Goal: Task Accomplishment & Management: Manage account settings

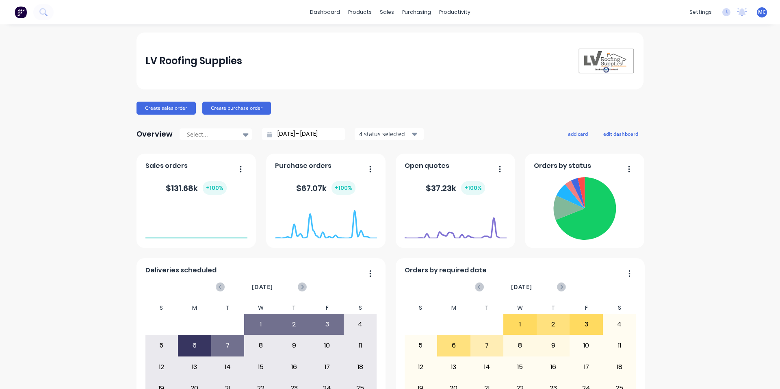
click at [707, 132] on div "LV Roofing Supplies Create sales order Create purchase order Overview Select...…" at bounding box center [390, 245] width 780 height 424
click at [721, 85] on div "LV Roofing Supplies Create sales order Create purchase order Overview Select...…" at bounding box center [390, 245] width 780 height 424
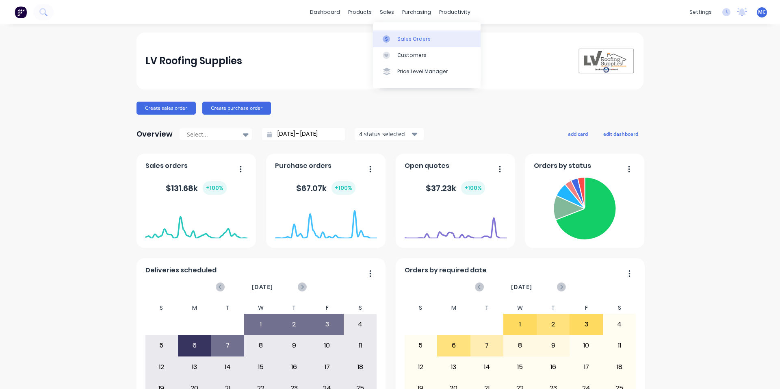
click at [419, 40] on div "Sales Orders" at bounding box center [414, 38] width 33 height 7
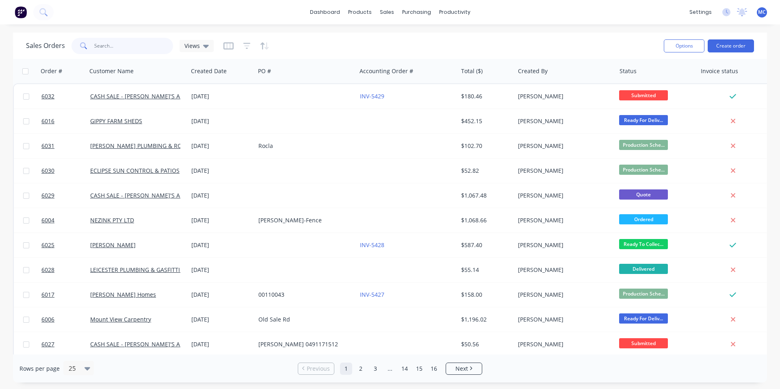
click at [128, 47] on input "text" at bounding box center [133, 46] width 79 height 16
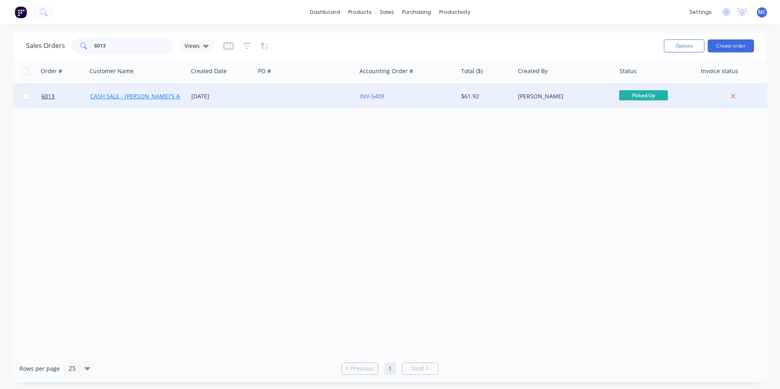
type input "6013"
click at [143, 97] on link "CASH SALE - [PERSON_NAME]'S ACCOUNT" at bounding box center [146, 96] width 113 height 8
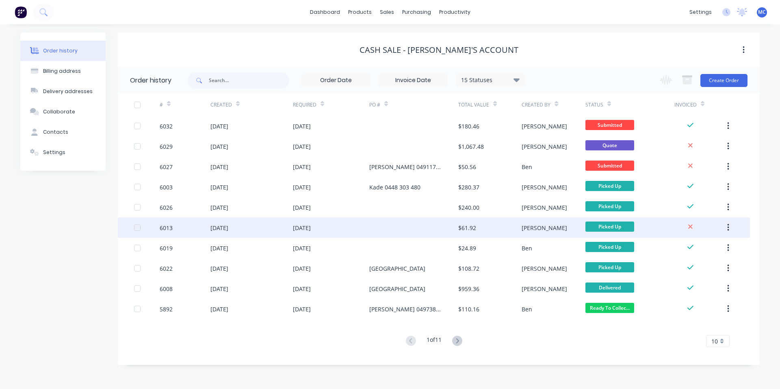
click at [228, 228] on div "[DATE]" at bounding box center [220, 228] width 18 height 9
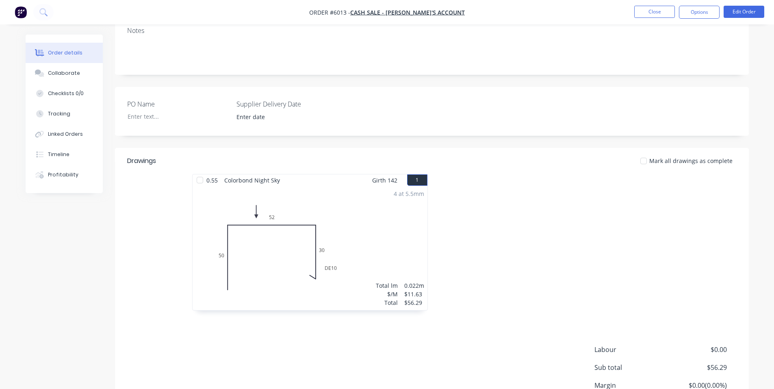
scroll to position [205, 0]
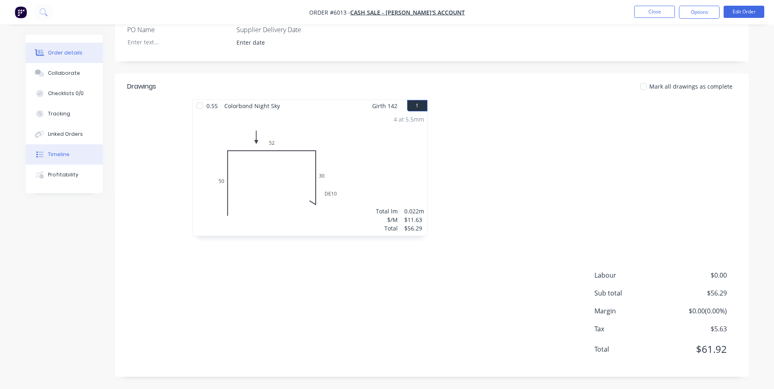
click at [57, 150] on button "Timeline" at bounding box center [64, 154] width 77 height 20
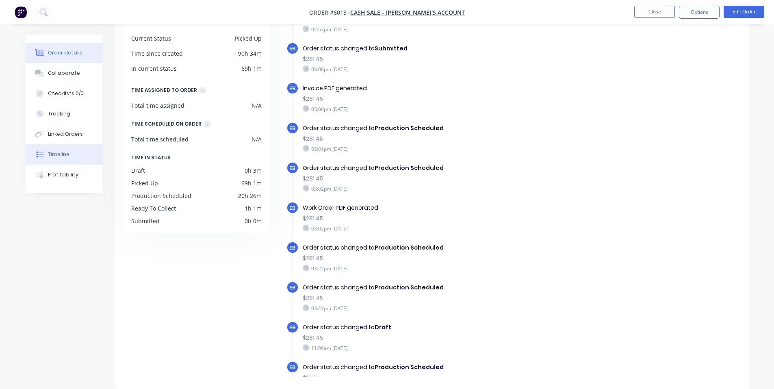
click at [64, 54] on div "Order details" at bounding box center [65, 52] width 35 height 7
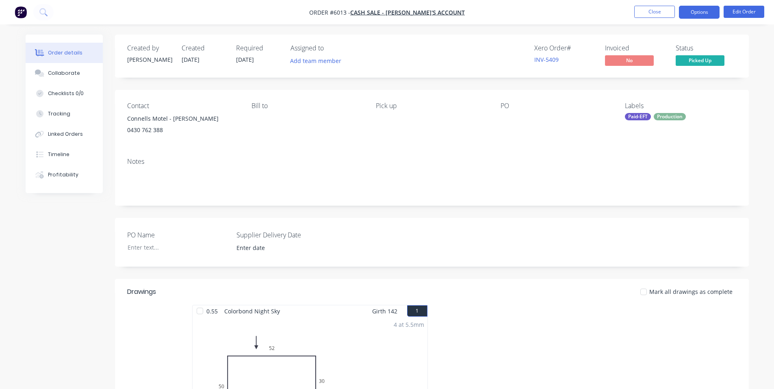
click at [695, 13] on button "Options" at bounding box center [699, 12] width 41 height 13
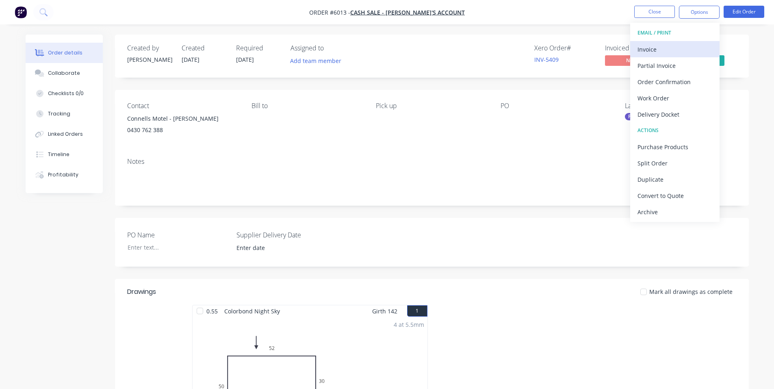
click at [647, 49] on div "Invoice" at bounding box center [675, 49] width 75 height 12
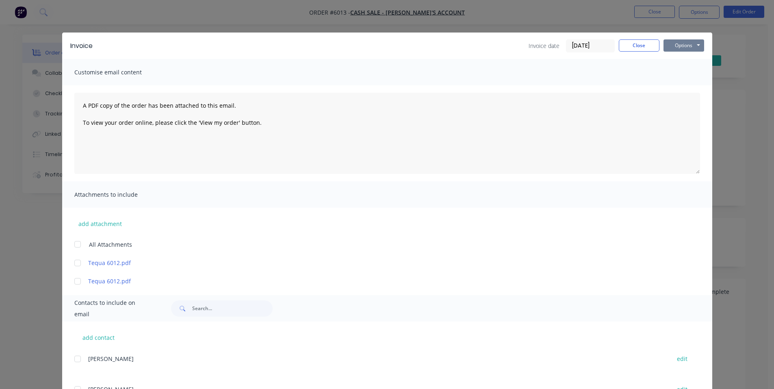
click at [688, 45] on button "Options" at bounding box center [684, 45] width 41 height 12
click at [684, 72] on button "Print" at bounding box center [690, 73] width 52 height 13
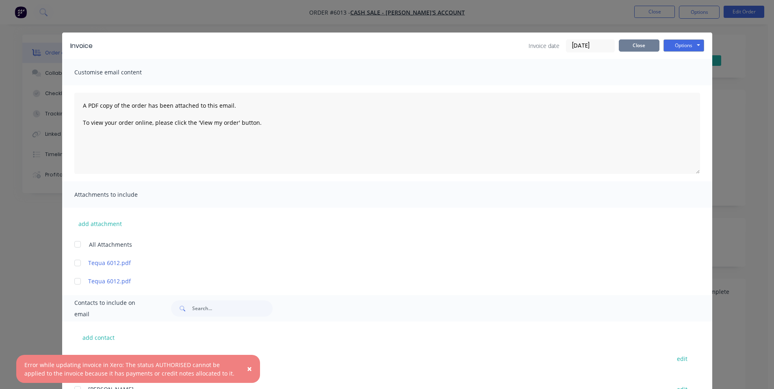
click at [639, 41] on button "Close" at bounding box center [639, 45] width 41 height 12
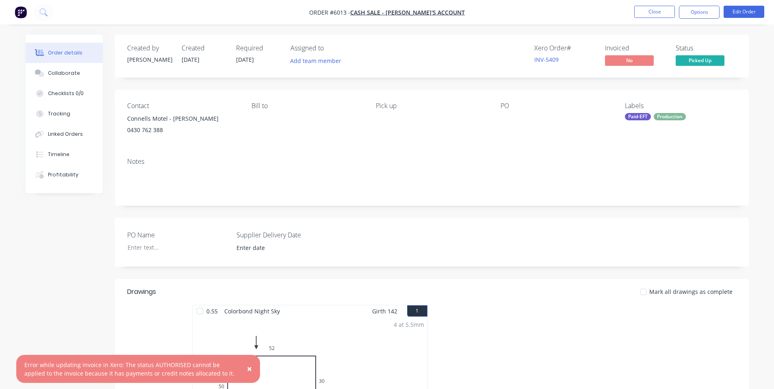
click at [480, 243] on div "PO Name Supplier Delivery Date" at bounding box center [432, 242] width 634 height 49
drag, startPoint x: 251, startPoint y: 366, endPoint x: 240, endPoint y: 309, distance: 58.4
click at [251, 366] on span "×" at bounding box center [249, 368] width 5 height 11
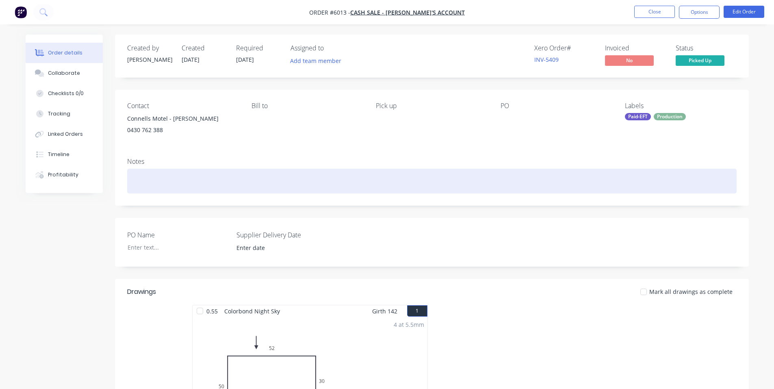
click at [490, 174] on div at bounding box center [432, 181] width 610 height 25
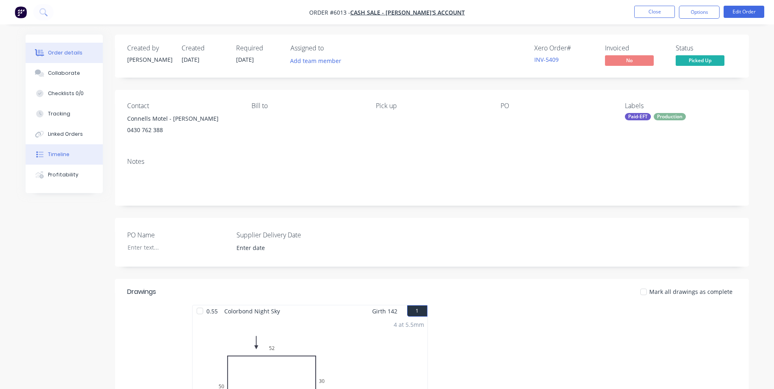
click at [56, 154] on div "Timeline" at bounding box center [59, 154] width 22 height 7
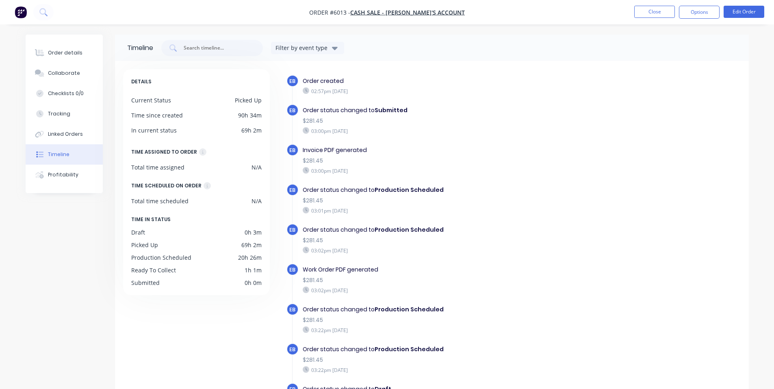
click at [493, 148] on div "Invoice PDF generated" at bounding box center [443, 150] width 281 height 9
click at [63, 53] on div "Order details" at bounding box center [65, 52] width 35 height 7
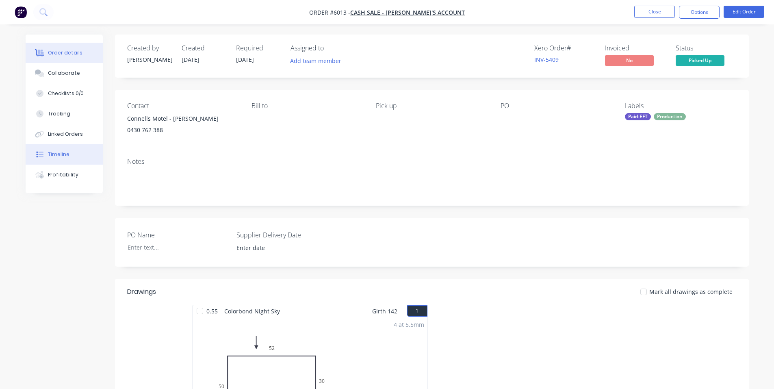
click at [57, 152] on div "Timeline" at bounding box center [59, 154] width 22 height 7
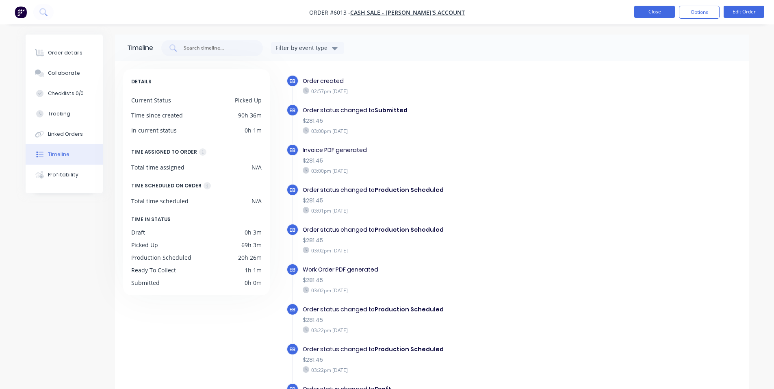
click at [658, 10] on button "Close" at bounding box center [655, 12] width 41 height 12
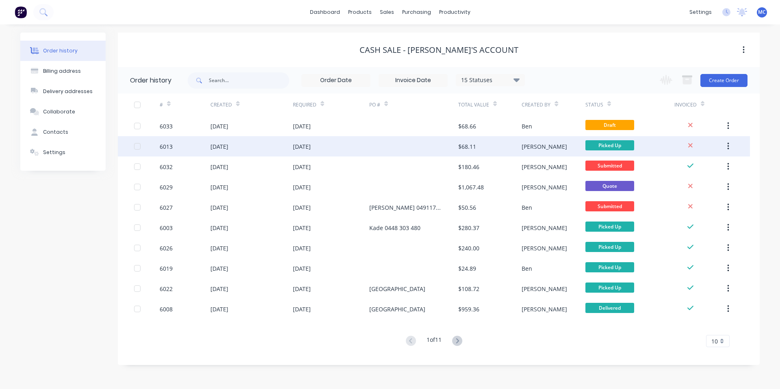
click at [222, 142] on div "[DATE]" at bounding box center [220, 146] width 18 height 9
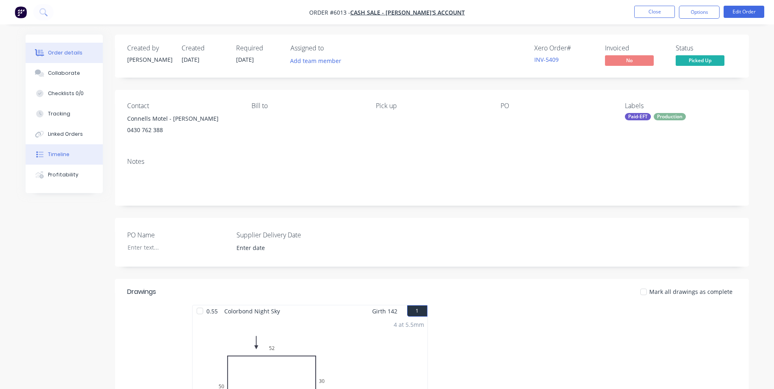
click at [65, 154] on div "Timeline" at bounding box center [59, 154] width 22 height 7
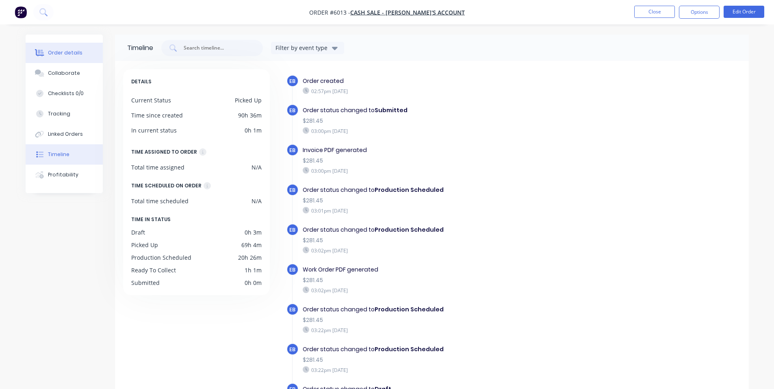
click at [69, 53] on div "Order details" at bounding box center [65, 52] width 35 height 7
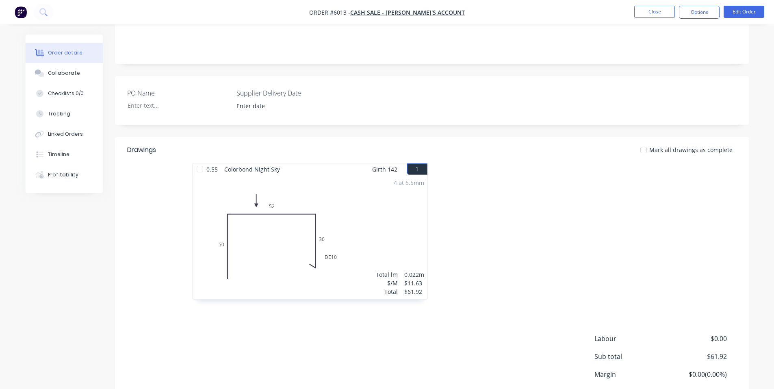
scroll to position [205, 0]
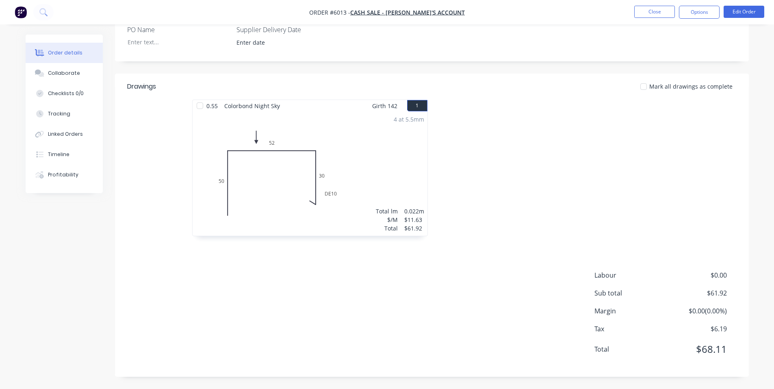
click at [385, 187] on div "4 at 5.5mm Total lm $/M Total 0.022m $11.63 $61.92" at bounding box center [310, 174] width 235 height 124
click at [287, 129] on div "4 at 5.5mm Total lm $/M Total 0.022m $11.63 $61.92" at bounding box center [310, 174] width 235 height 124
click at [750, 13] on button "Edit Order" at bounding box center [744, 12] width 41 height 12
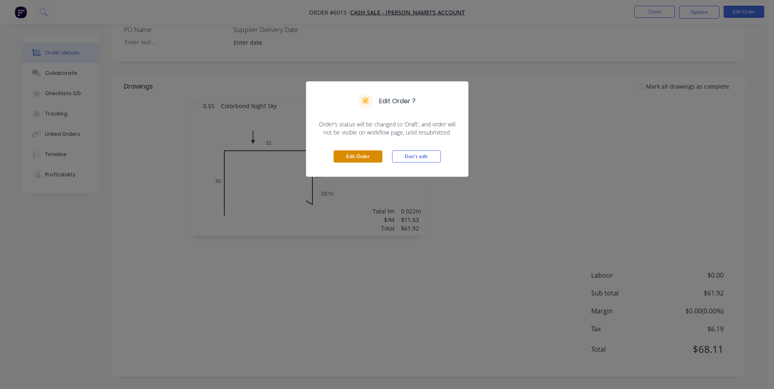
click at [364, 157] on button "Edit Order" at bounding box center [358, 156] width 49 height 12
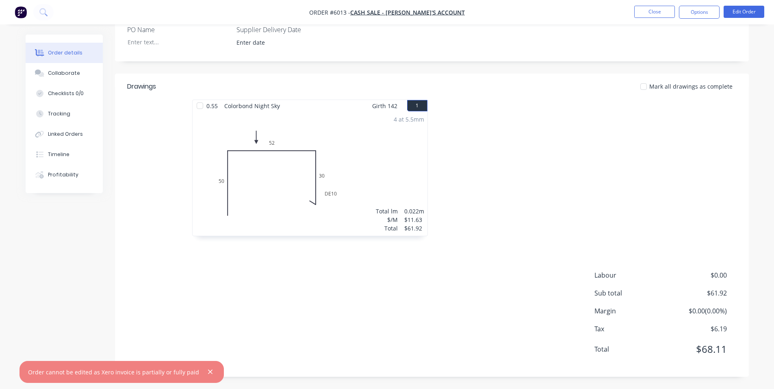
click at [341, 313] on div "Labour $0.00 Sub total $61.92 Margin $0.00 ( 0.00 %) Tax $6.19 Total $68.11" at bounding box center [432, 317] width 610 height 94
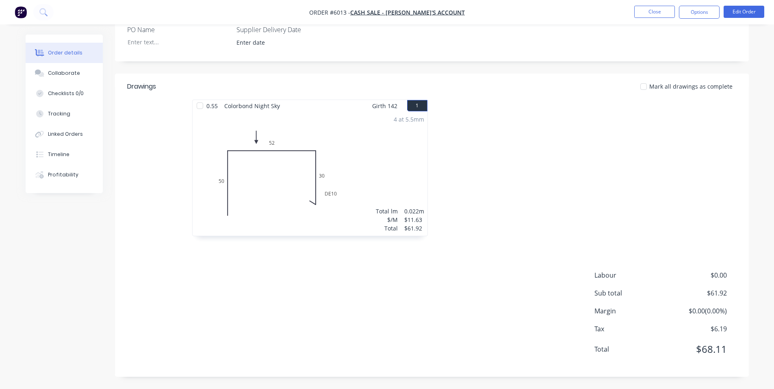
scroll to position [0, 0]
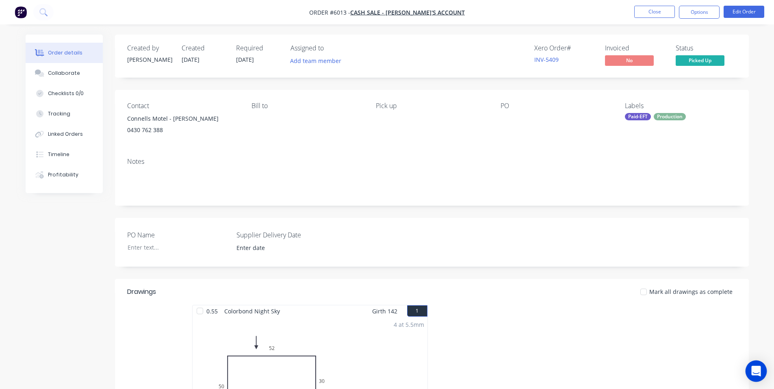
click at [754, 369] on icon "Open Intercom Messenger" at bounding box center [756, 371] width 9 height 11
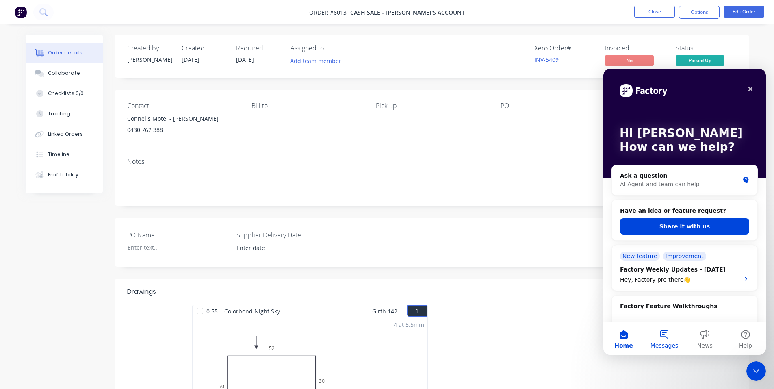
click at [666, 337] on button "Messages" at bounding box center [664, 338] width 41 height 33
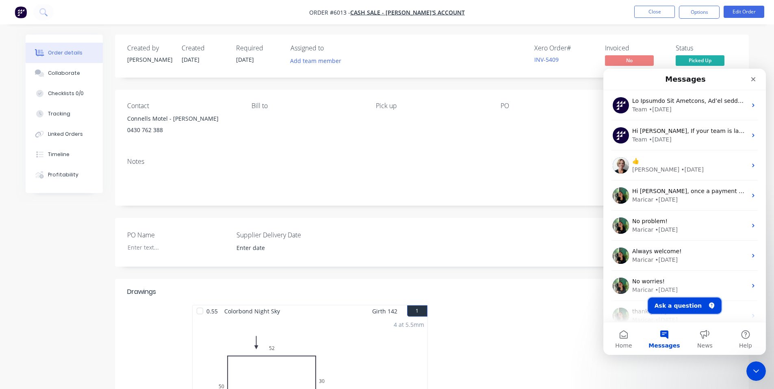
click at [678, 301] on button "Ask a question" at bounding box center [685, 306] width 74 height 16
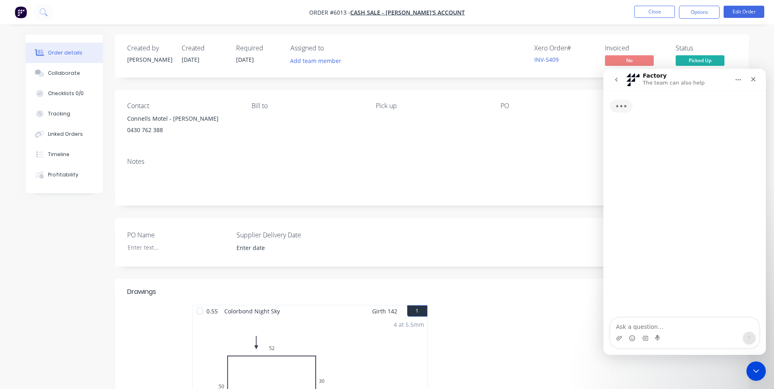
click at [651, 330] on textarea "Ask a question…" at bounding box center [685, 325] width 149 height 14
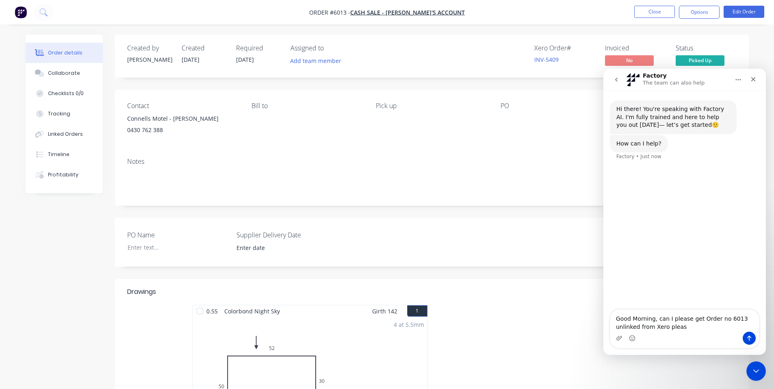
type textarea "Good Morning, can I please get Order no 6013 unlinked from Xero please"
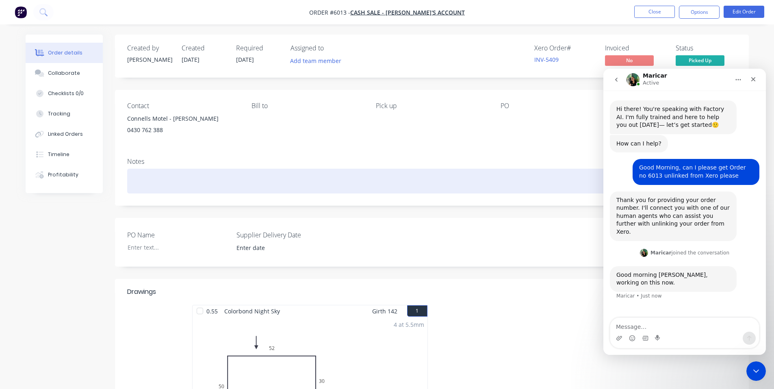
click at [414, 187] on div at bounding box center [432, 181] width 610 height 25
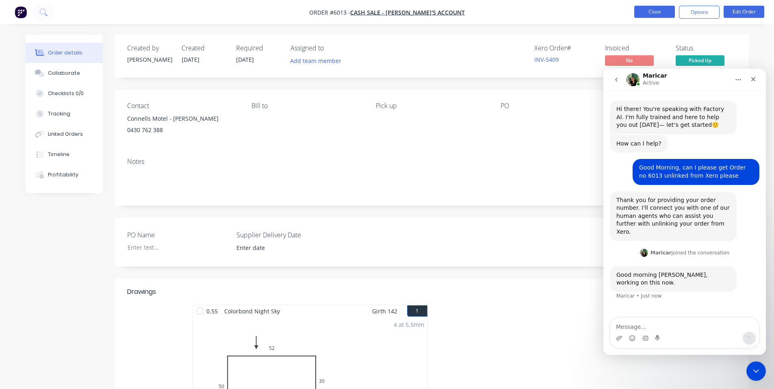
click at [657, 11] on button "Close" at bounding box center [655, 12] width 41 height 12
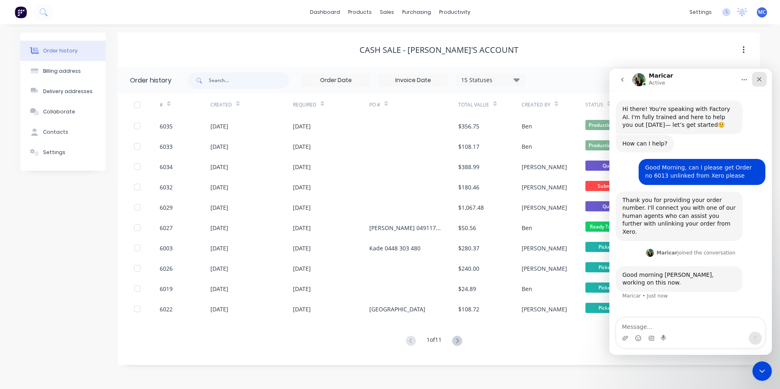
click at [758, 80] on icon "Close" at bounding box center [760, 79] width 4 height 4
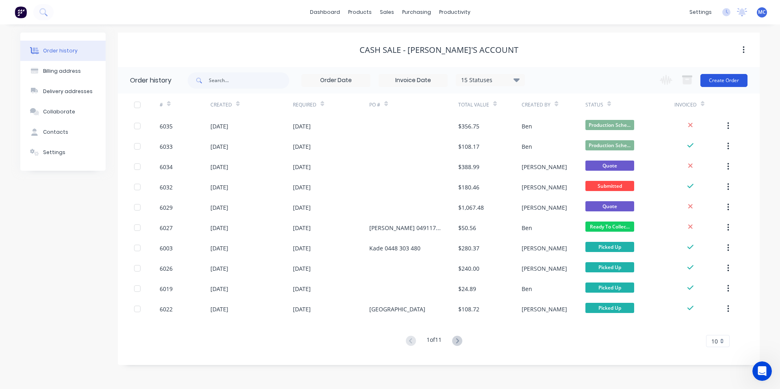
click at [720, 80] on button "Create Order" at bounding box center [724, 80] width 47 height 13
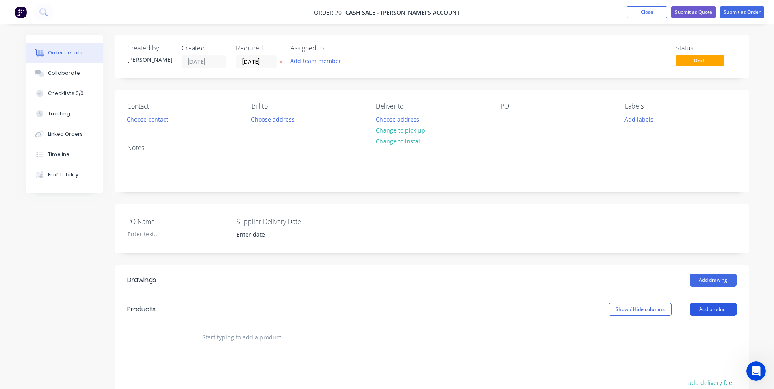
click at [703, 309] on button "Add product" at bounding box center [713, 309] width 47 height 13
click at [708, 329] on div "Product catalogue" at bounding box center [698, 330] width 63 height 12
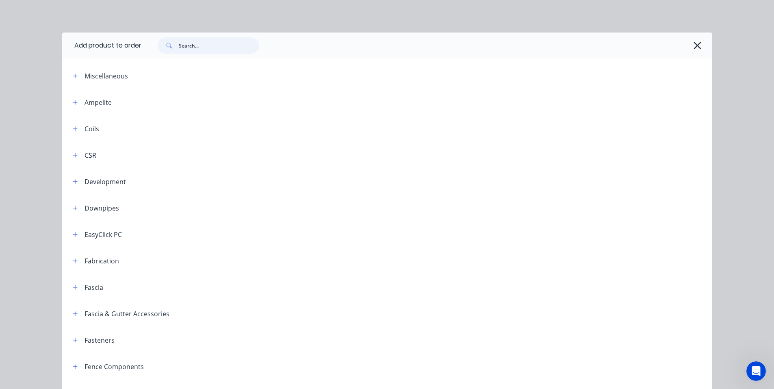
click at [199, 47] on input "text" at bounding box center [219, 45] width 80 height 16
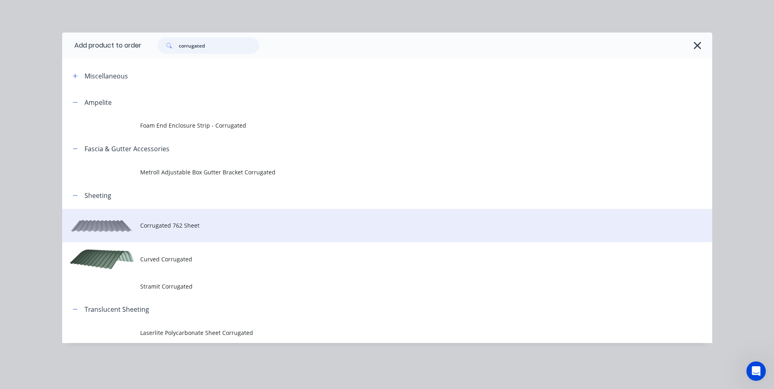
type input "corrugated"
click at [173, 225] on span "Corrugated 762 Sheet" at bounding box center [369, 225] width 458 height 9
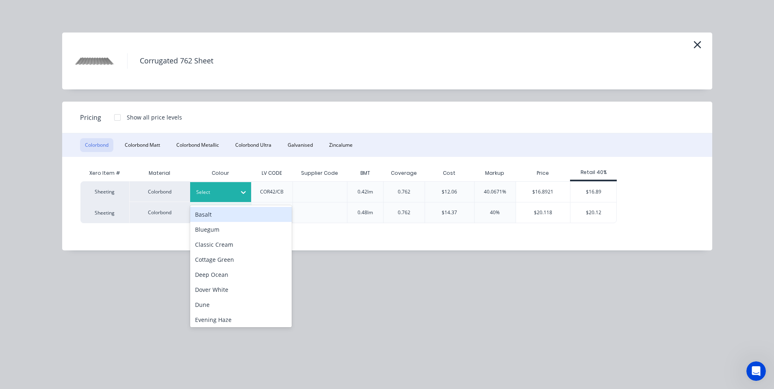
click at [228, 192] on div at bounding box center [214, 192] width 37 height 9
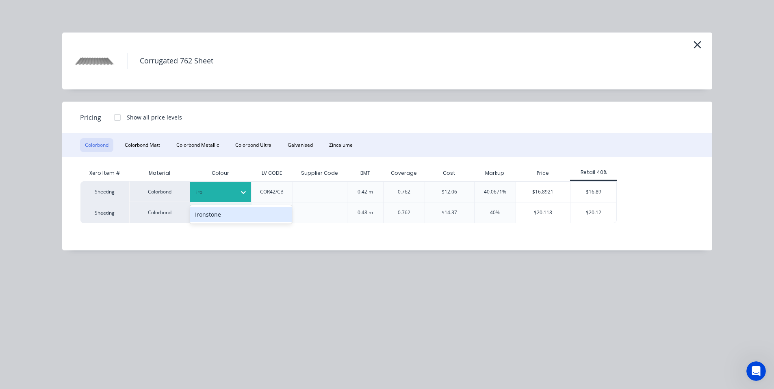
type input "iron"
click at [214, 216] on div "Ironstone" at bounding box center [241, 214] width 102 height 15
click at [604, 188] on div "$16.89" at bounding box center [594, 192] width 46 height 20
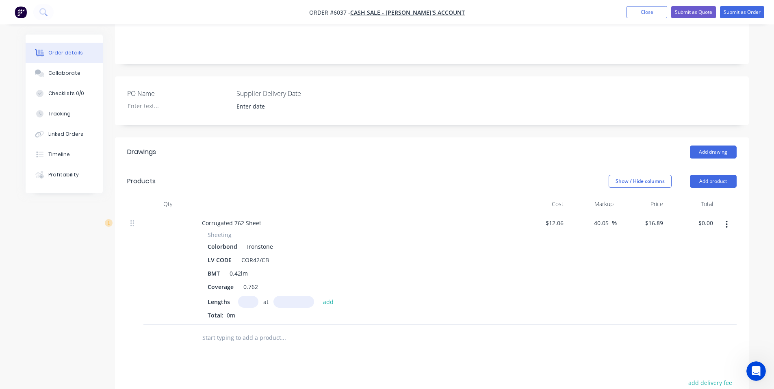
scroll to position [135, 0]
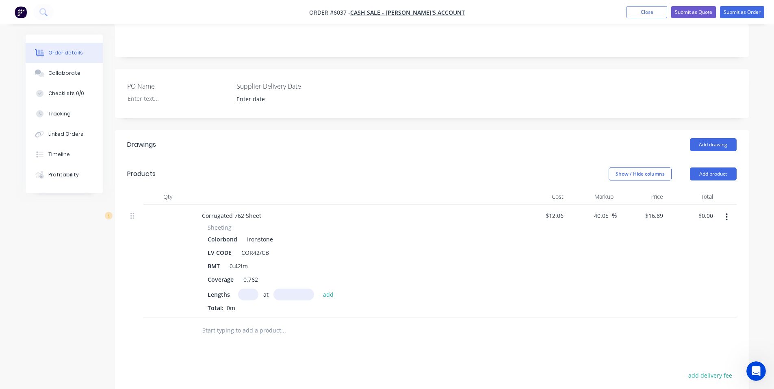
click at [243, 296] on input "text" at bounding box center [248, 295] width 20 height 12
type input "2"
type input "2800mm"
drag, startPoint x: 254, startPoint y: 295, endPoint x: 246, endPoint y: 296, distance: 7.8
click at [246, 296] on input "2" at bounding box center [248, 295] width 20 height 12
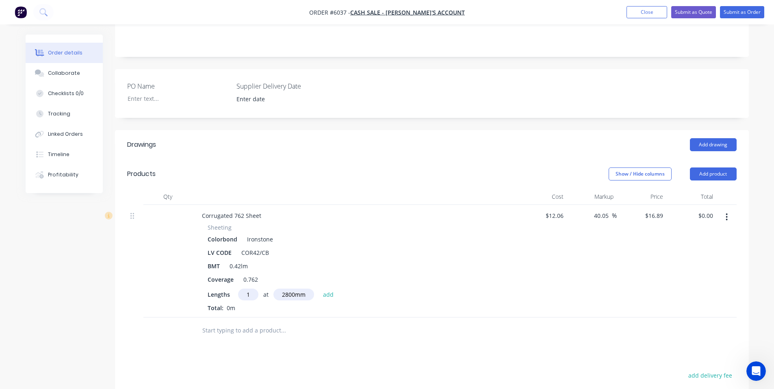
type input "1"
click at [399, 292] on div "Lengths 1 at 2800mm add" at bounding box center [355, 295] width 294 height 12
click at [287, 294] on input "2800mm" at bounding box center [294, 295] width 41 height 12
type input "2700mm"
click at [392, 286] on div "Sheeting Colorbond Ironstone LV CODE COR42/CB BMT 0.42lm Coverage 0.762 Lengths…" at bounding box center [355, 267] width 319 height 89
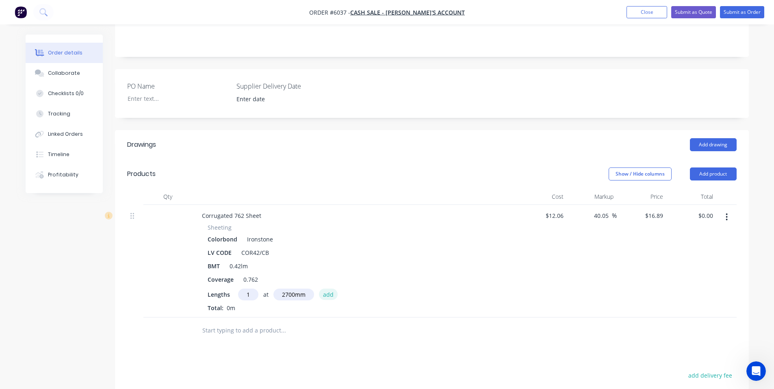
click at [328, 296] on button "add" at bounding box center [328, 294] width 19 height 11
type input "$45.60"
type input "1"
type input "2200"
click at [319, 289] on button "add" at bounding box center [328, 294] width 19 height 11
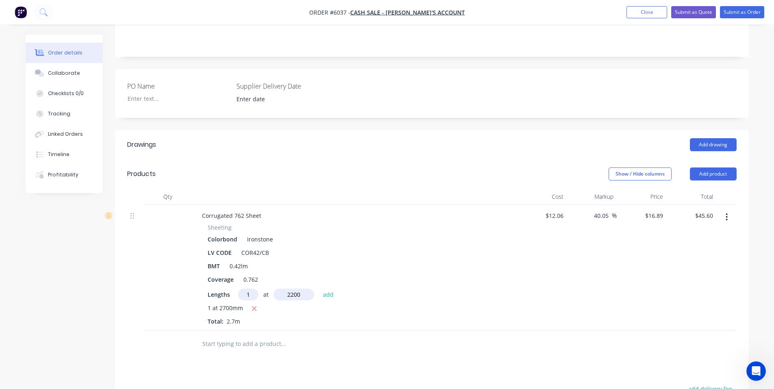
type input "$82.76"
click at [604, 288] on div "40.05 40.05 %" at bounding box center [592, 274] width 50 height 139
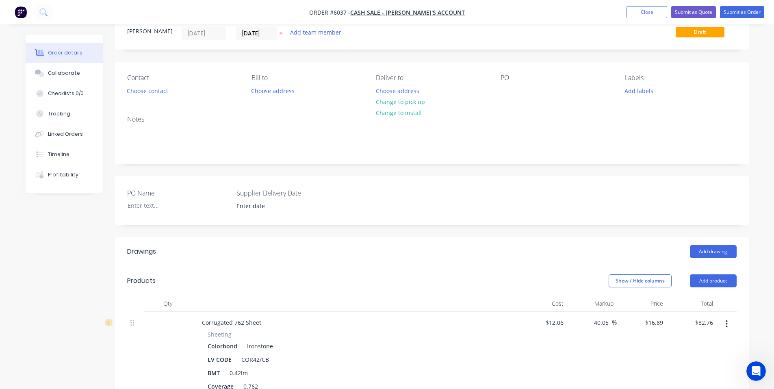
scroll to position [0, 0]
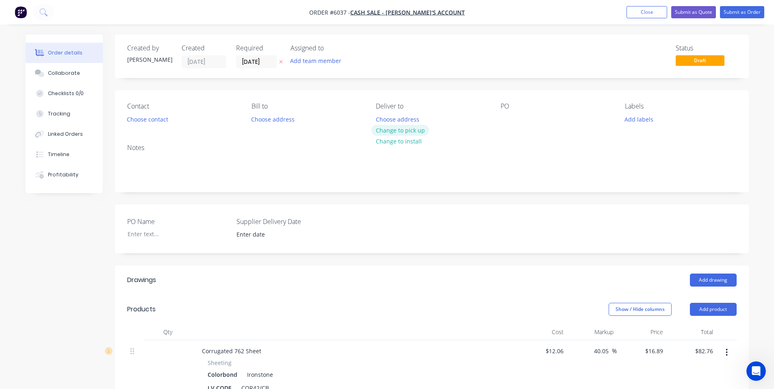
click at [390, 134] on button "Change to pick up" at bounding box center [401, 130] width 58 height 11
click at [551, 15] on nav "Order #6037 - CASH SALE - BEN'S ACCOUNT Add product Close Submit as Quote Submi…" at bounding box center [387, 12] width 774 height 24
click at [156, 236] on div at bounding box center [172, 234] width 102 height 12
click at [157, 120] on button "Choose contact" at bounding box center [147, 118] width 50 height 11
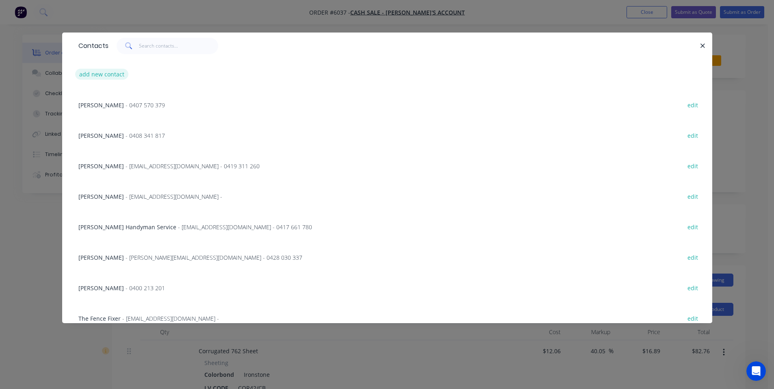
click at [101, 75] on button "add new contact" at bounding box center [102, 74] width 54 height 11
select select "AU"
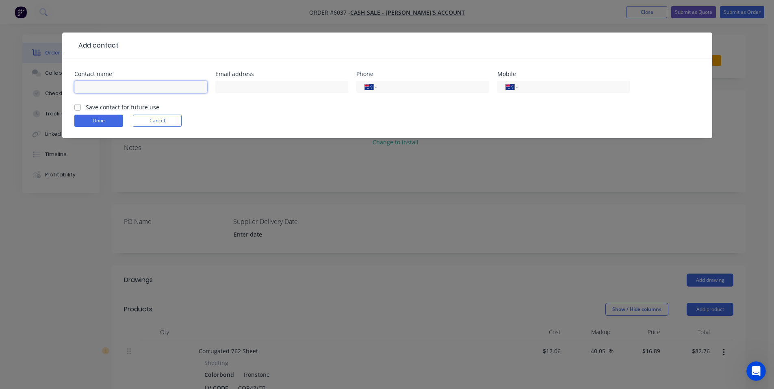
click at [148, 87] on input "text" at bounding box center [140, 87] width 133 height 12
type input "Peter"
click at [422, 88] on input "tel" at bounding box center [432, 87] width 98 height 9
type input "0409 311 338"
click at [139, 90] on input "Peter" at bounding box center [140, 87] width 133 height 12
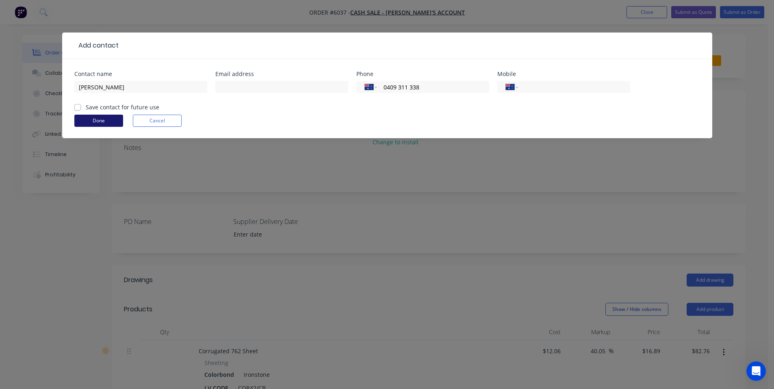
click at [101, 116] on button "Done" at bounding box center [98, 121] width 49 height 12
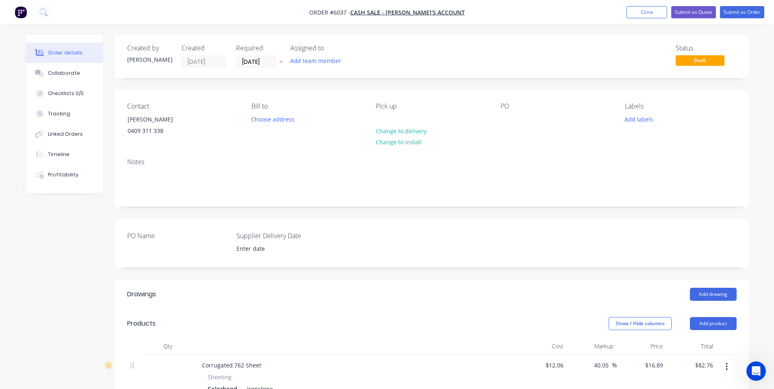
click at [491, 156] on div "Notes" at bounding box center [432, 179] width 634 height 54
click at [687, 13] on button "Submit as Quote" at bounding box center [693, 12] width 45 height 12
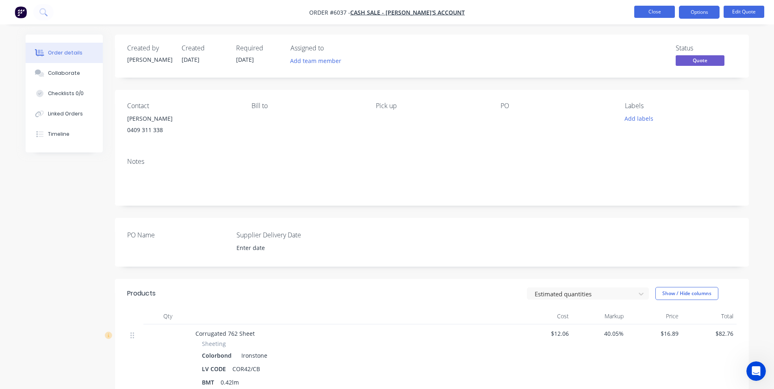
click at [650, 12] on button "Close" at bounding box center [655, 12] width 41 height 12
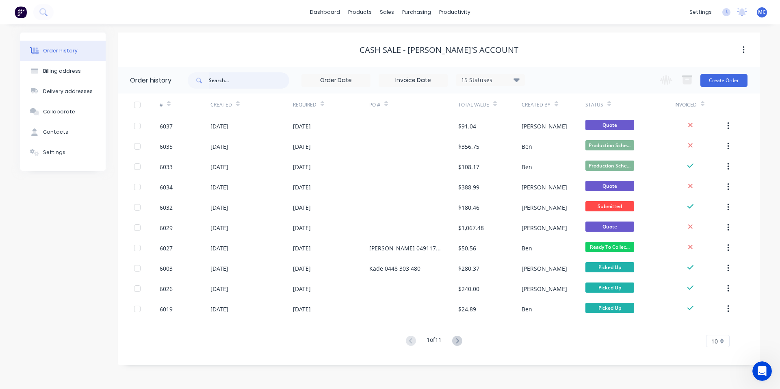
click at [252, 78] on input "text" at bounding box center [249, 80] width 80 height 16
type input "6013"
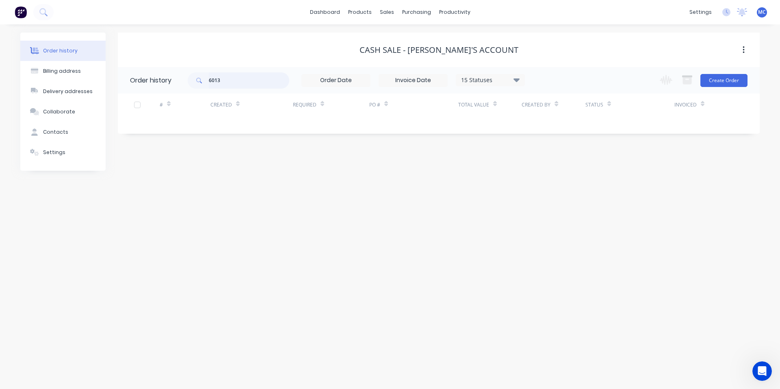
drag, startPoint x: 223, startPoint y: 84, endPoint x: 230, endPoint y: 74, distance: 12.5
click at [223, 82] on input "6013" at bounding box center [249, 80] width 80 height 16
type input "6"
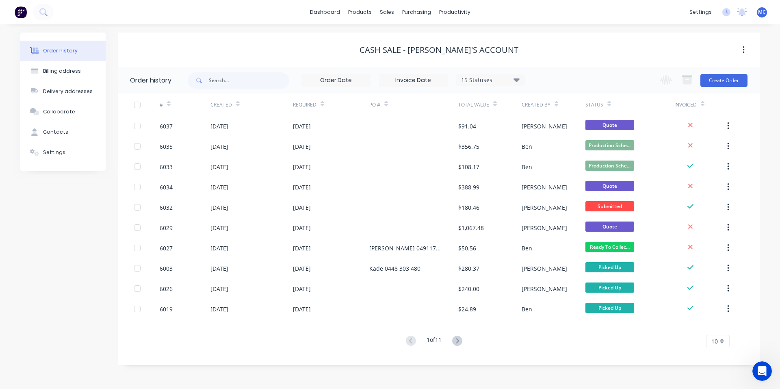
click at [582, 207] on div "[PERSON_NAME]" at bounding box center [553, 207] width 63 height 20
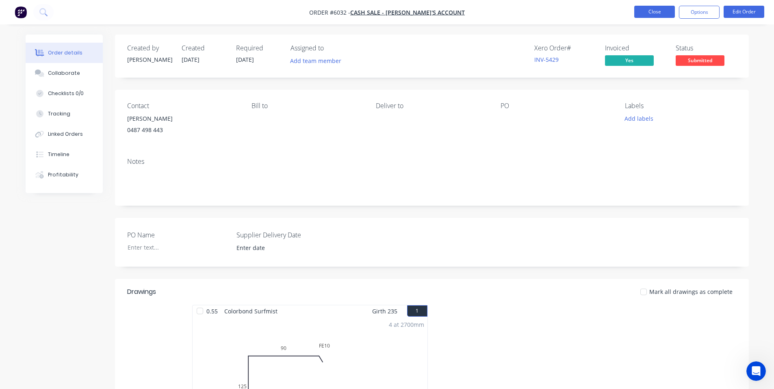
click at [656, 15] on button "Close" at bounding box center [655, 12] width 41 height 12
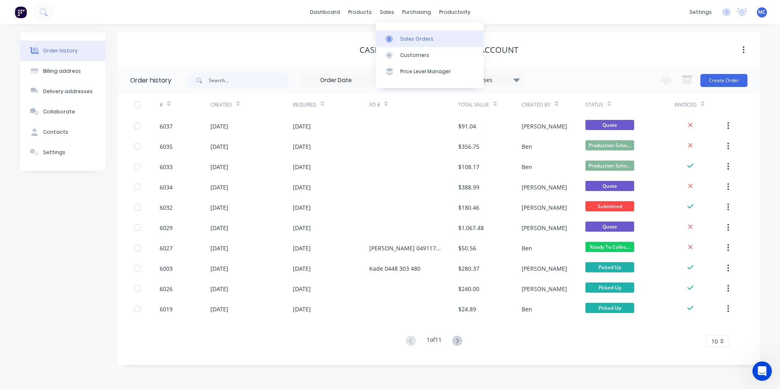
click at [399, 34] on link "Sales Orders" at bounding box center [430, 38] width 108 height 16
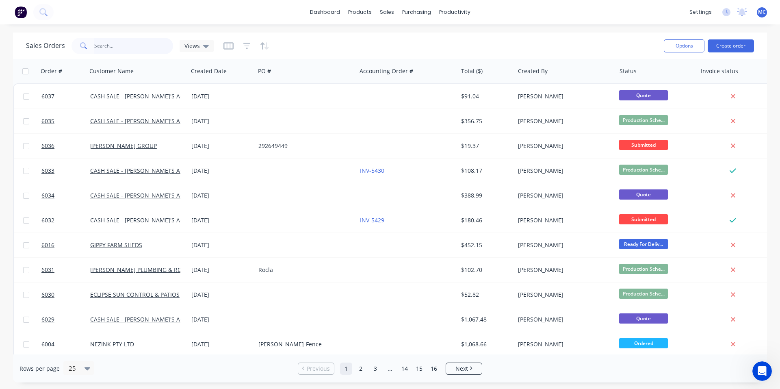
click at [144, 43] on input "text" at bounding box center [133, 46] width 79 height 16
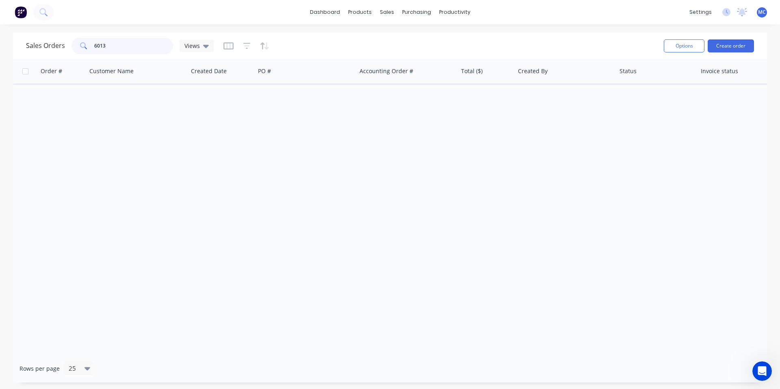
type input "6013"
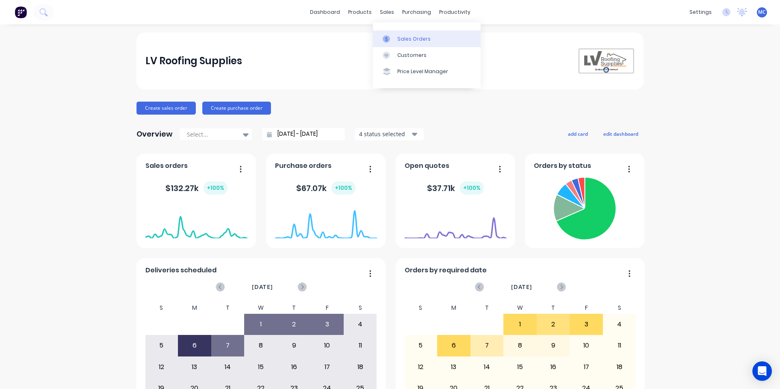
click at [396, 35] on link "Sales Orders" at bounding box center [427, 38] width 108 height 16
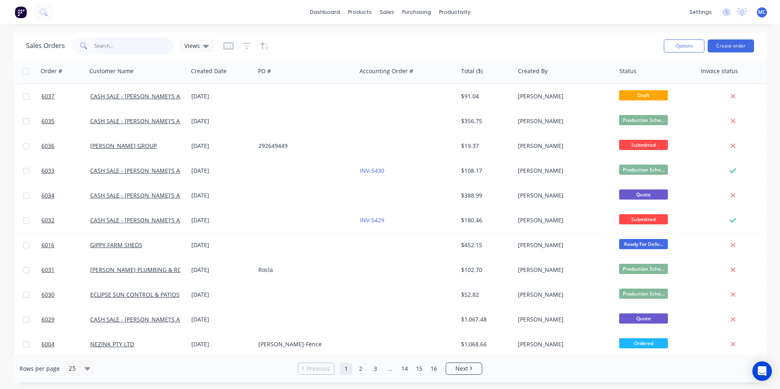
click at [118, 47] on input "text" at bounding box center [133, 46] width 79 height 16
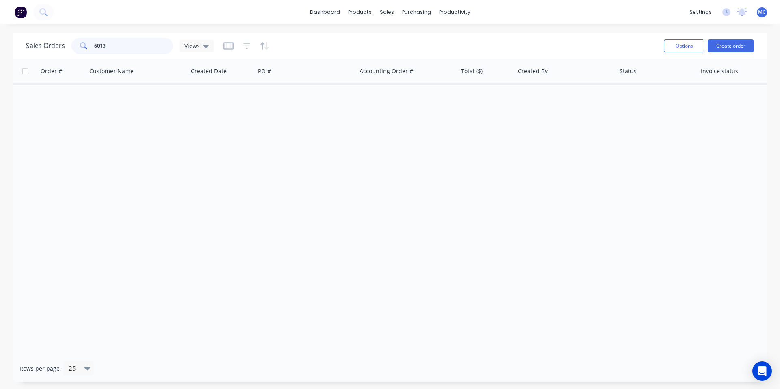
click at [127, 48] on input "6013" at bounding box center [133, 46] width 79 height 16
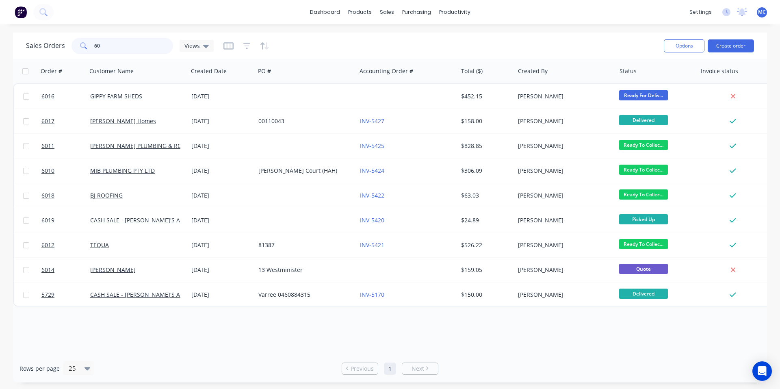
type input "6"
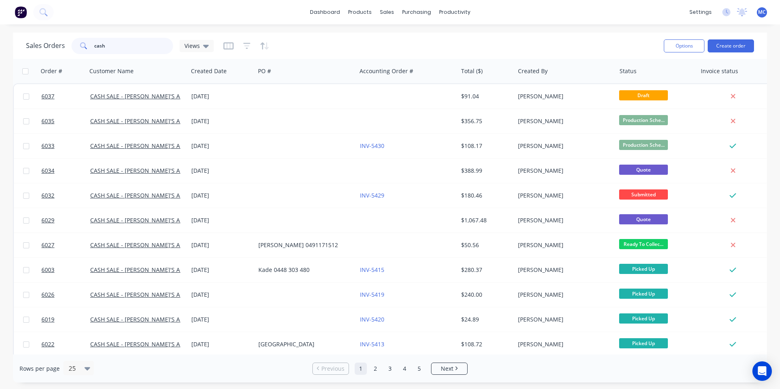
type input "cash"
click at [760, 370] on icon "Open Intercom Messenger" at bounding box center [762, 371] width 9 height 11
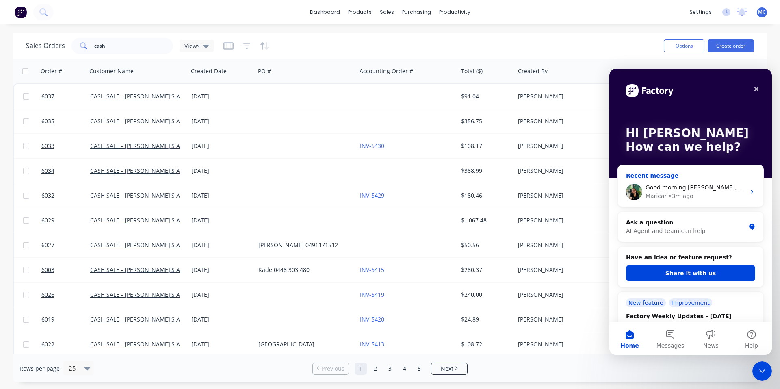
click at [689, 189] on span "Good morning Michelle, working on this now." at bounding box center [722, 187] width 152 height 7
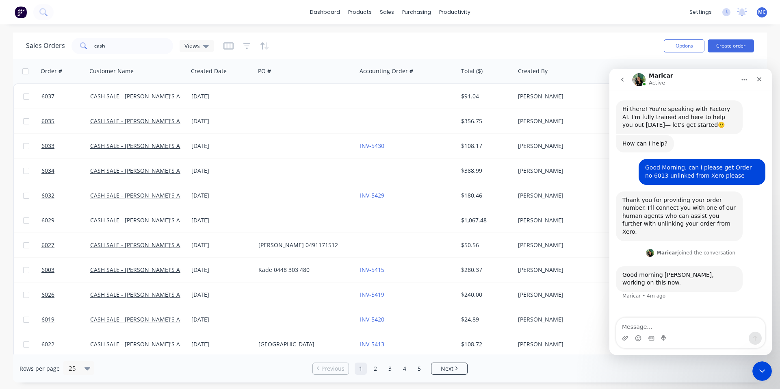
click at [573, 15] on div "dashboard products sales purchasing productivity dashboard products Product Cat…" at bounding box center [390, 12] width 780 height 24
click at [756, 80] on div "Close" at bounding box center [759, 79] width 15 height 15
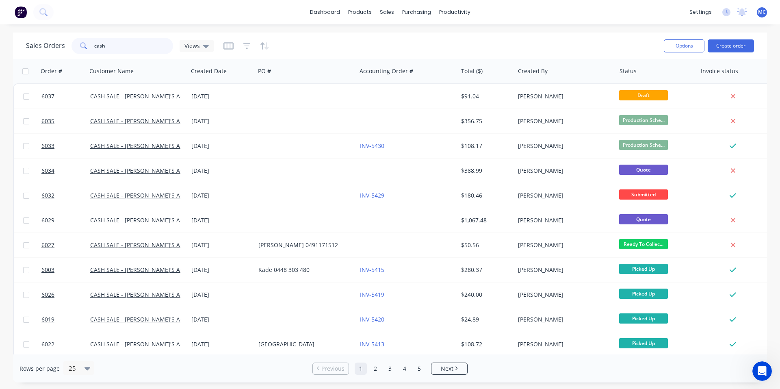
drag, startPoint x: 113, startPoint y: 45, endPoint x: 63, endPoint y: 45, distance: 49.6
click at [63, 45] on div "Sales Orders cash Views" at bounding box center [120, 46] width 188 height 16
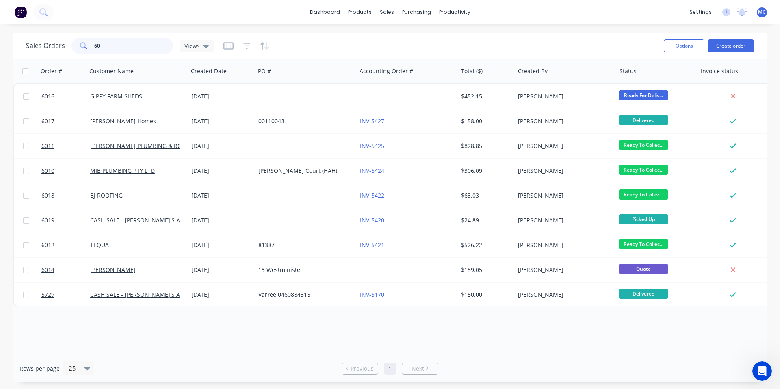
type input "6"
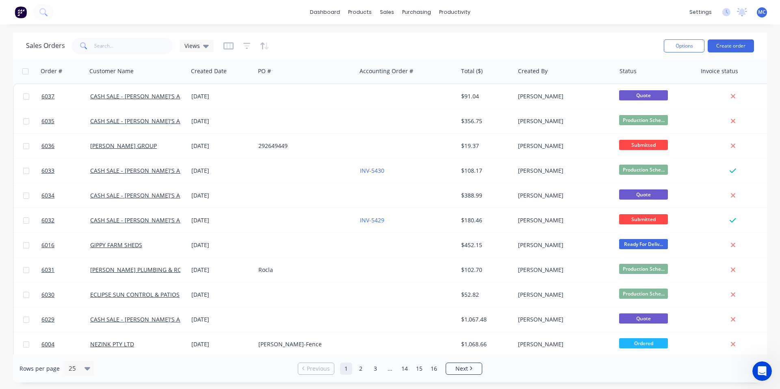
click at [396, 47] on div "Sales Orders Views" at bounding box center [342, 46] width 632 height 20
click at [139, 48] on input "text" at bounding box center [133, 46] width 79 height 16
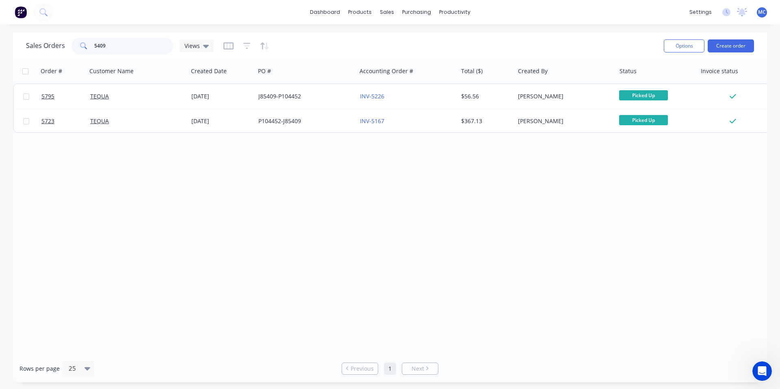
type input "5409"
click at [348, 223] on div "Order # Customer Name Created Date PO # Accounting Order # Total ($) Created By…" at bounding box center [390, 207] width 754 height 296
click at [203, 49] on icon at bounding box center [206, 45] width 6 height 9
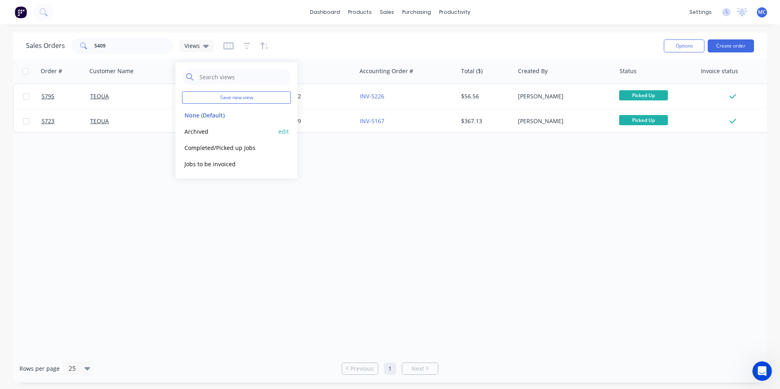
click at [207, 130] on button "Archived" at bounding box center [228, 131] width 93 height 9
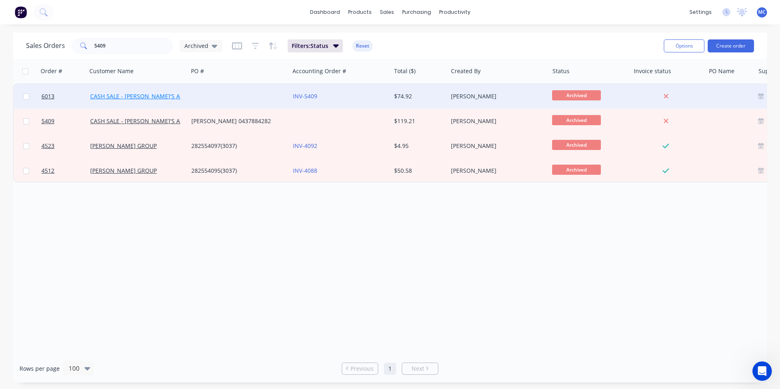
click at [161, 93] on link "CASH SALE - [PERSON_NAME]'S ACCOUNT" at bounding box center [146, 96] width 113 height 8
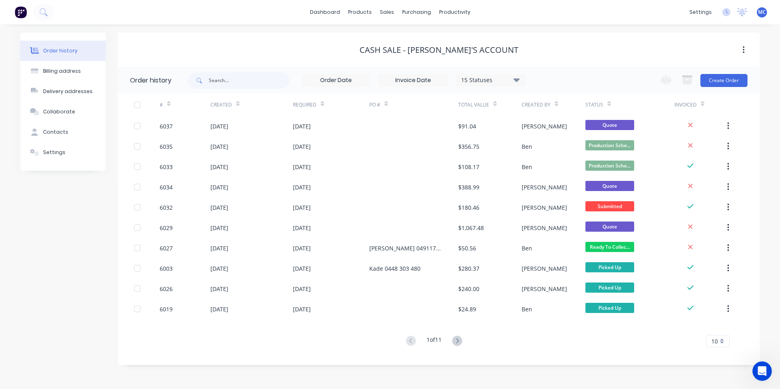
click at [636, 33] on div "CASH SALE - [PERSON_NAME]'S ACCOUNT" at bounding box center [439, 50] width 642 height 35
click at [401, 40] on div "Sales Orders" at bounding box center [416, 38] width 33 height 7
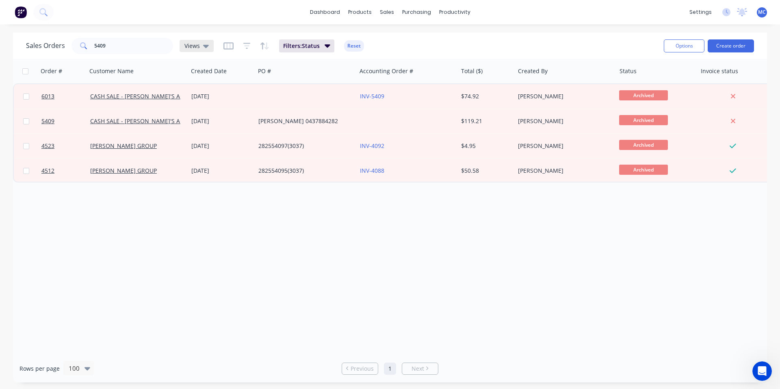
click at [198, 45] on span "Views" at bounding box center [192, 45] width 15 height 9
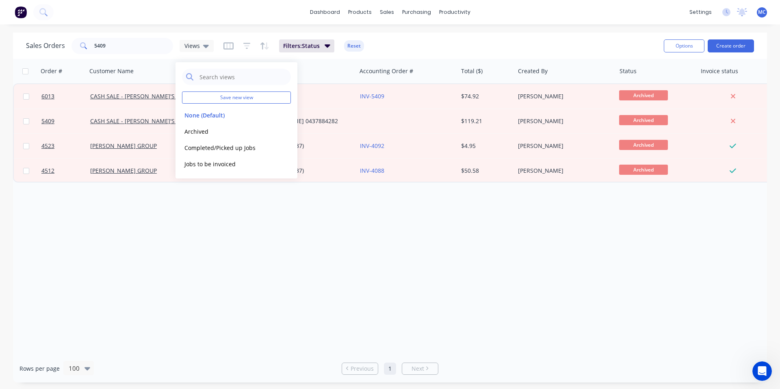
click at [197, 288] on div "Order # Customer Name Created Date PO # Accounting Order # Total ($) Created By…" at bounding box center [390, 207] width 754 height 296
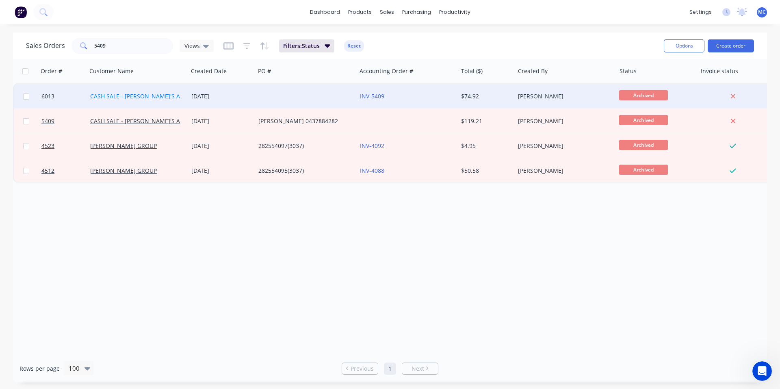
click at [147, 95] on link "CASH SALE - [PERSON_NAME]'S ACCOUNT" at bounding box center [146, 96] width 113 height 8
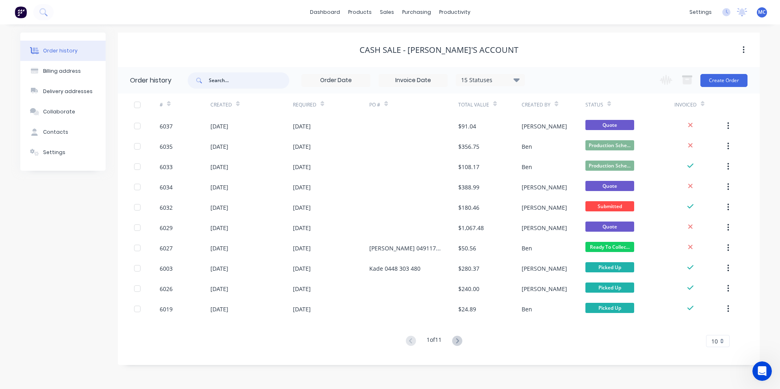
click at [242, 81] on input "text" at bounding box center [249, 80] width 80 height 16
type input "6013"
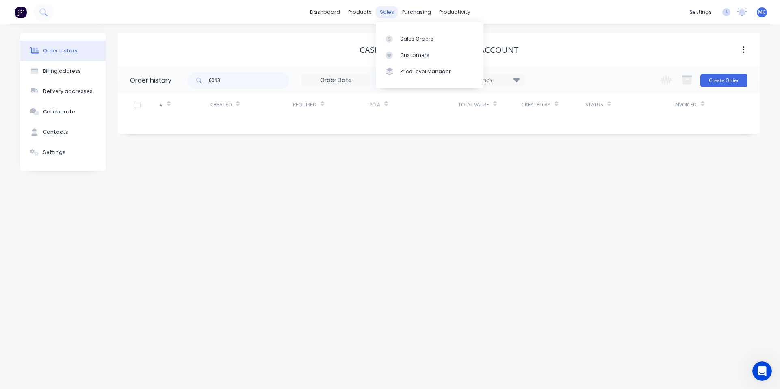
click at [392, 13] on div "sales" at bounding box center [387, 12] width 22 height 12
click at [470, 39] on div "CASH SALE - [PERSON_NAME]'S ACCOUNT" at bounding box center [439, 50] width 642 height 35
drag, startPoint x: 233, startPoint y: 82, endPoint x: 182, endPoint y: 85, distance: 51.3
click at [182, 85] on header "Order history 6013 15 Statuses Invoice Status Invoiced Not Invoiced Partial Ord…" at bounding box center [439, 80] width 642 height 26
click at [311, 280] on div "Order history Billing address Delivery addresses Collaborate Contacts Settings …" at bounding box center [390, 206] width 780 height 365
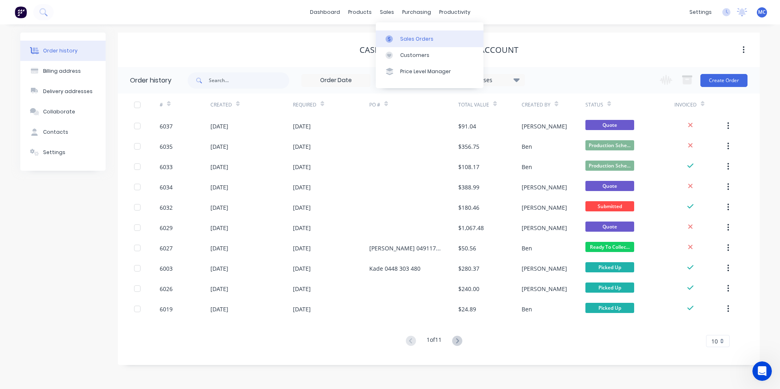
click at [415, 37] on div "Sales Orders" at bounding box center [416, 38] width 33 height 7
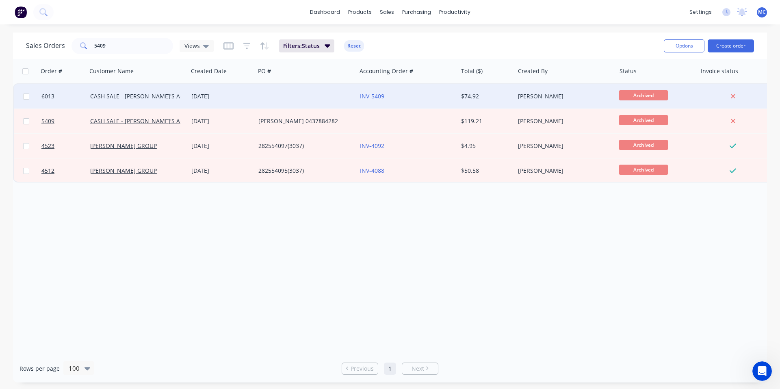
click at [22, 96] on div at bounding box center [26, 96] width 24 height 24
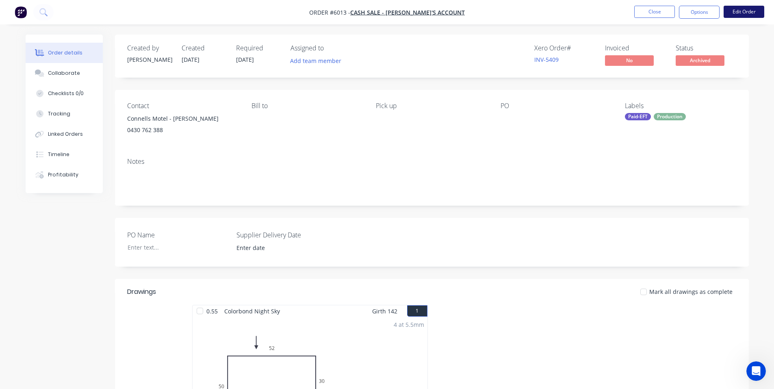
click at [742, 16] on button "Edit Order" at bounding box center [744, 12] width 41 height 12
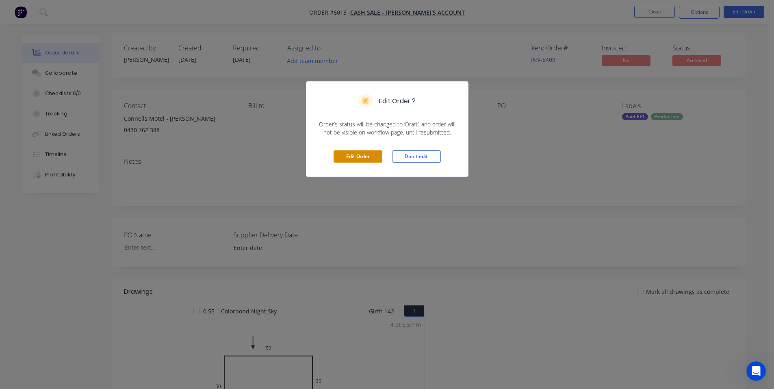
click at [353, 158] on button "Edit Order" at bounding box center [358, 156] width 49 height 12
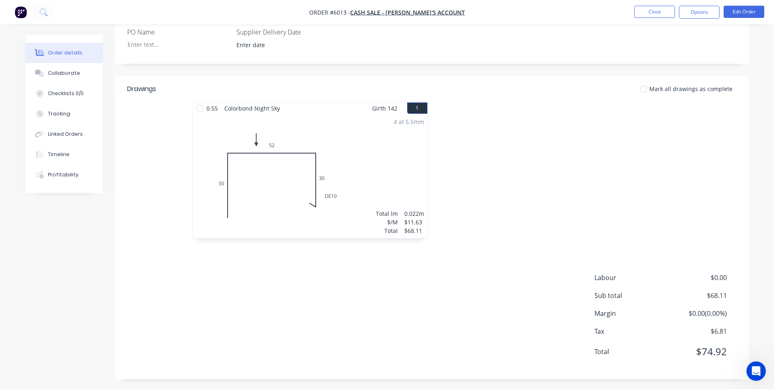
scroll to position [205, 0]
click at [383, 187] on div "4 at 5.5mm Total lm $/M Total 0.022m $11.63 $68.11" at bounding box center [310, 174] width 235 height 124
click at [746, 11] on button "Edit Order" at bounding box center [744, 12] width 41 height 12
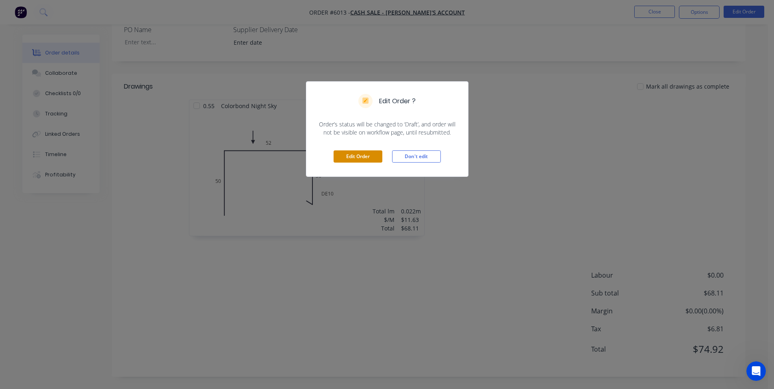
click at [365, 159] on button "Edit Order" at bounding box center [358, 156] width 49 height 12
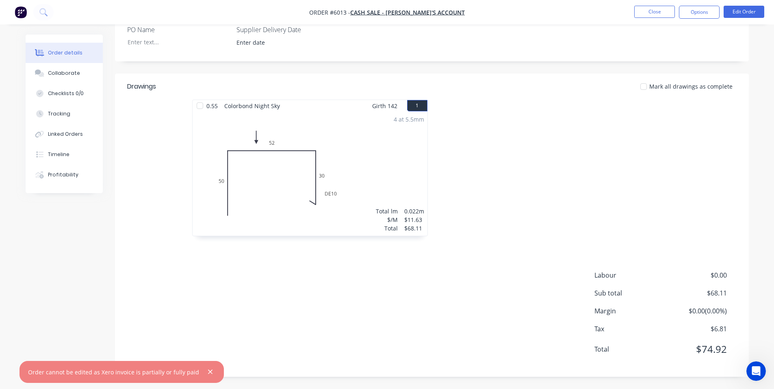
scroll to position [0, 0]
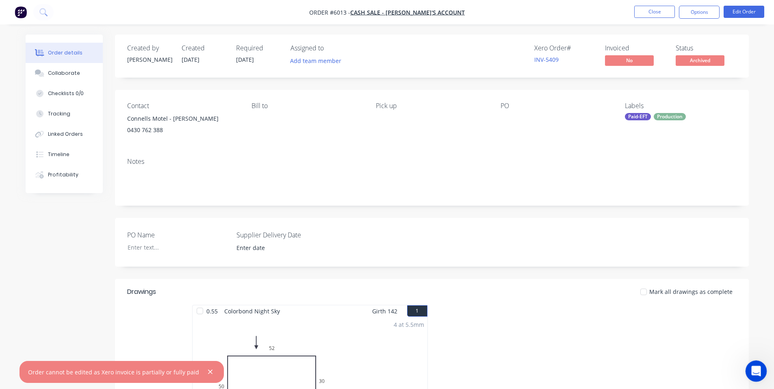
click at [759, 373] on icon "Open Intercom Messenger" at bounding box center [755, 369] width 13 height 13
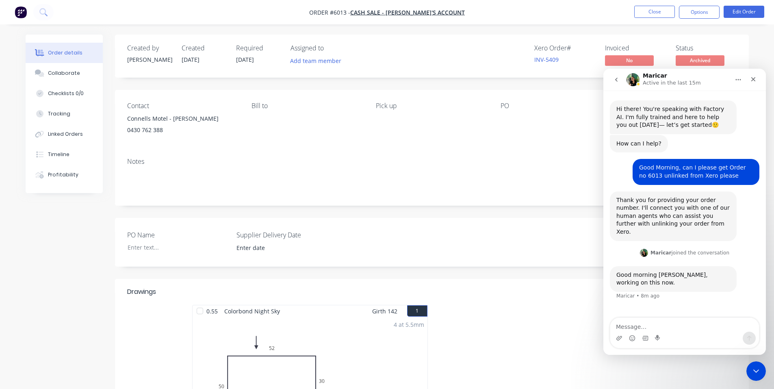
click at [656, 328] on textarea "Message…" at bounding box center [685, 325] width 149 height 14
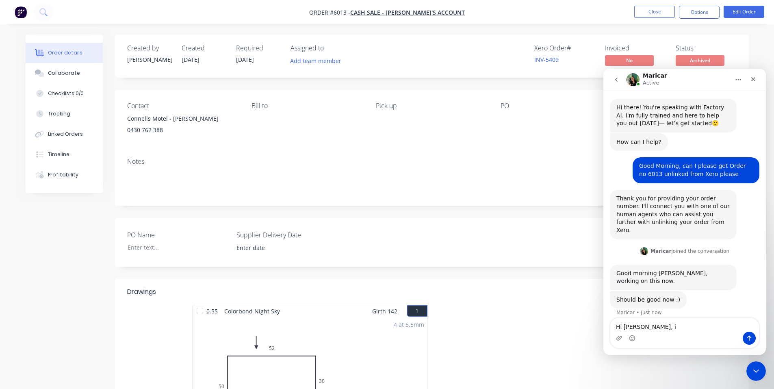
type textarea "Hi Maricar,"
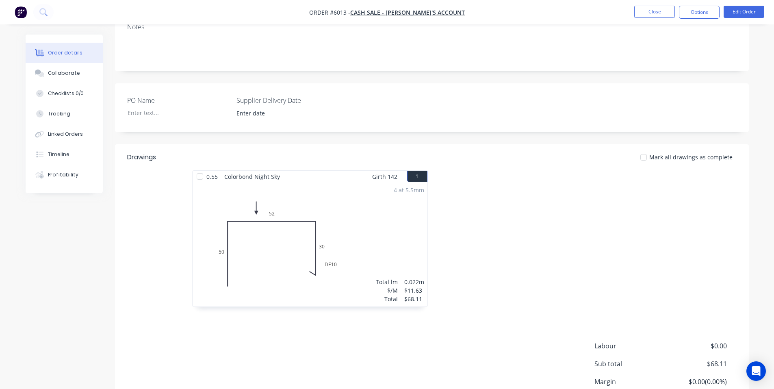
scroll to position [205, 0]
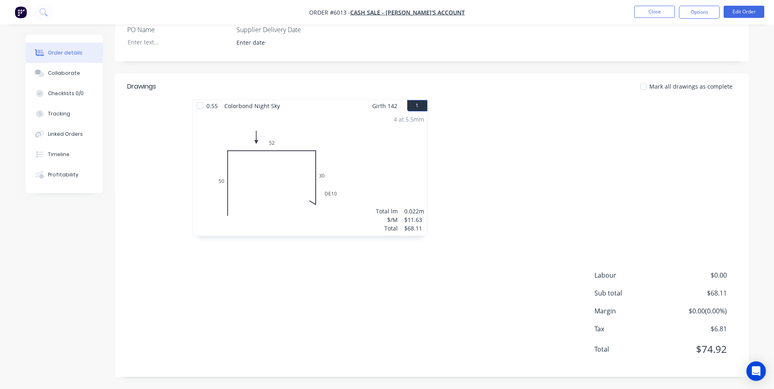
click at [358, 177] on div "4 at 5.5mm Total lm $/M Total 0.022m $11.63 $68.11" at bounding box center [310, 174] width 235 height 124
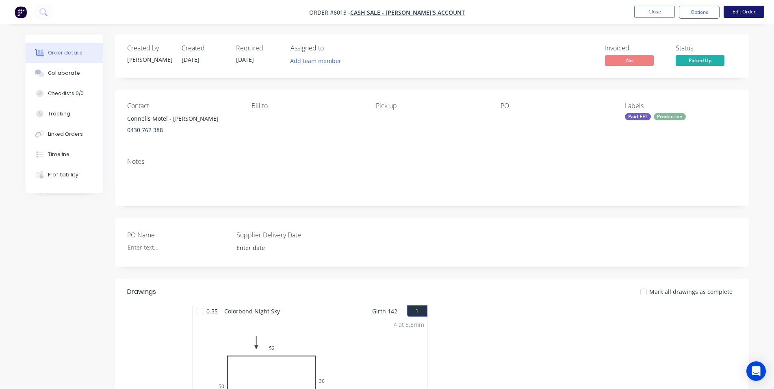
click at [750, 16] on button "Edit Order" at bounding box center [744, 12] width 41 height 12
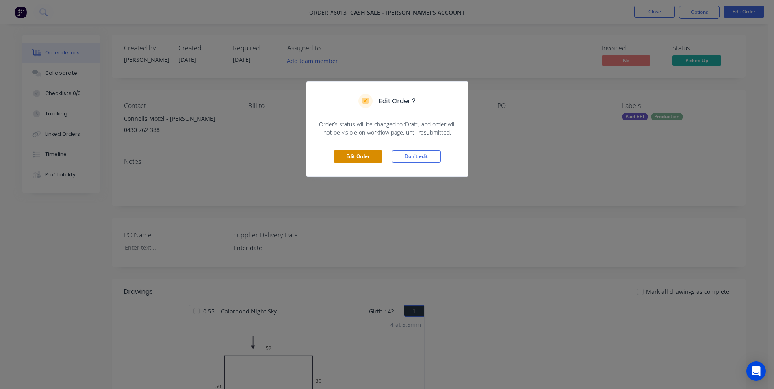
click at [358, 156] on button "Edit Order" at bounding box center [358, 156] width 49 height 12
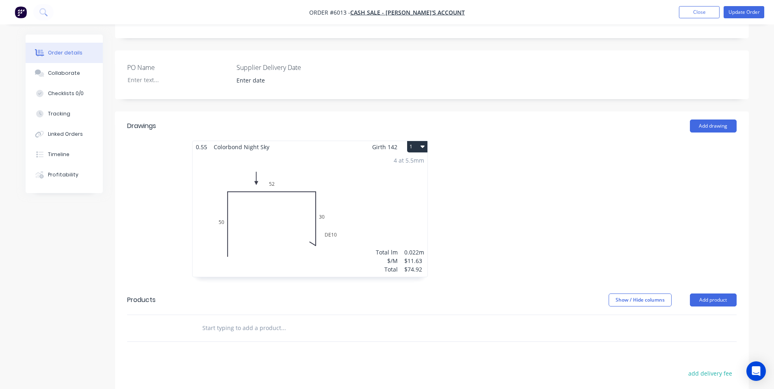
scroll to position [271, 0]
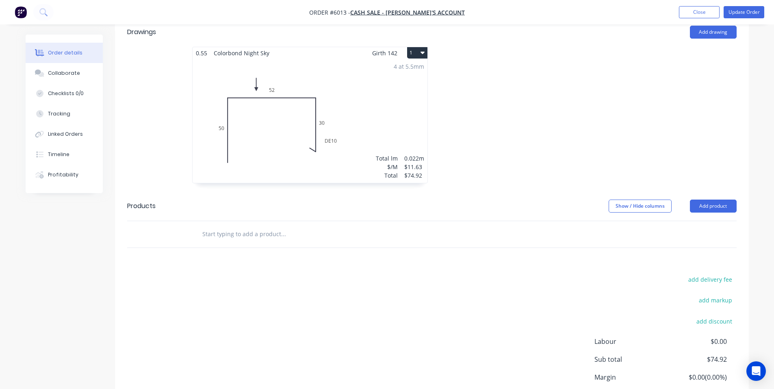
click at [349, 111] on div "4 at 5.5mm Total lm $/M Total 0.022m $11.63 $74.92" at bounding box center [310, 121] width 235 height 124
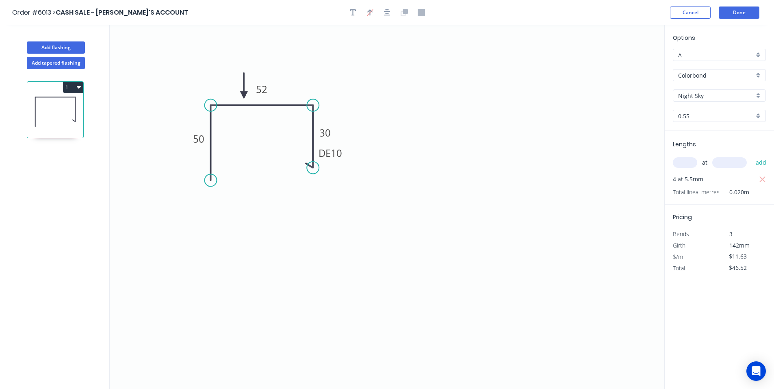
click at [687, 162] on input "text" at bounding box center [685, 162] width 24 height 11
type input "4"
type input "5500"
click at [752, 156] on button "add" at bounding box center [761, 163] width 19 height 14
click at [764, 181] on icon "button" at bounding box center [763, 179] width 6 height 6
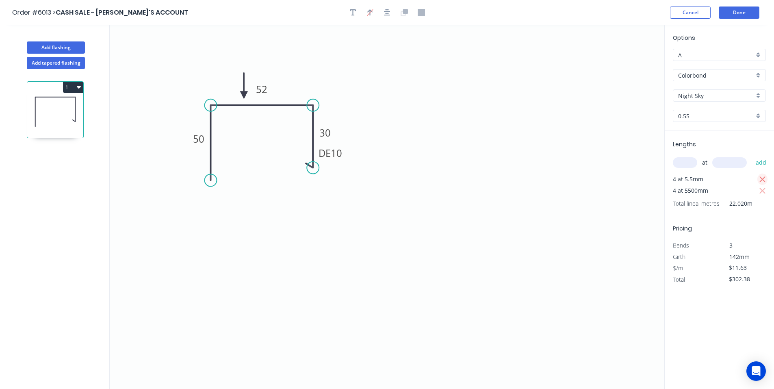
type input "$255.86"
click at [581, 155] on icon "0 50 52 DE 10 30" at bounding box center [387, 207] width 555 height 364
click at [361, 282] on icon "0 50 52 DE 10 30" at bounding box center [387, 207] width 555 height 364
click at [578, 319] on icon "0 50 52 DE 10 30" at bounding box center [387, 207] width 555 height 364
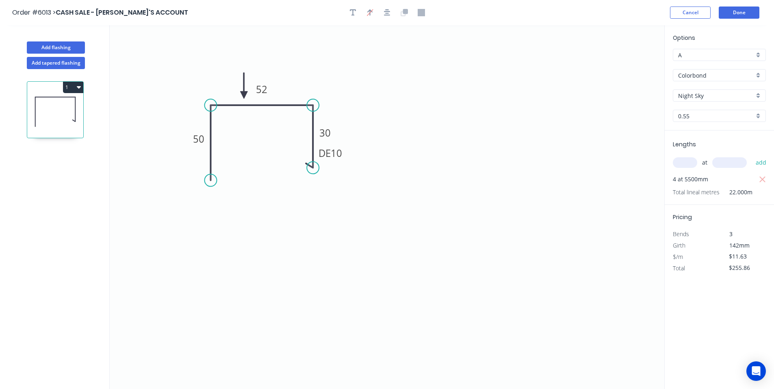
click at [432, 158] on icon "0 50 52 DE 10 30" at bounding box center [387, 207] width 555 height 364
click at [552, 149] on icon "0 50 52 DE 10 30" at bounding box center [387, 207] width 555 height 364
click at [741, 9] on button "Done" at bounding box center [739, 13] width 41 height 12
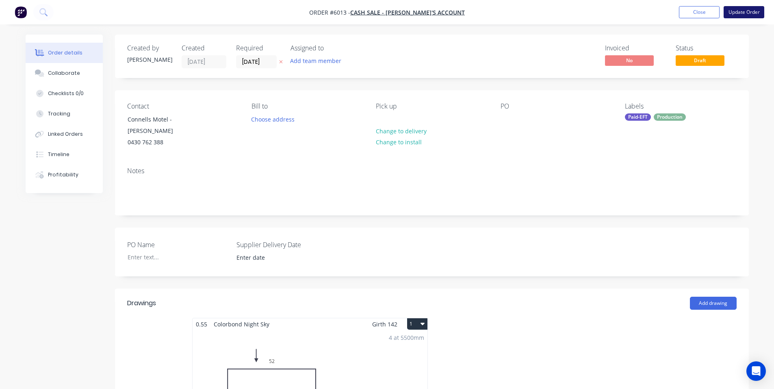
click at [746, 13] on button "Update Order" at bounding box center [744, 12] width 41 height 12
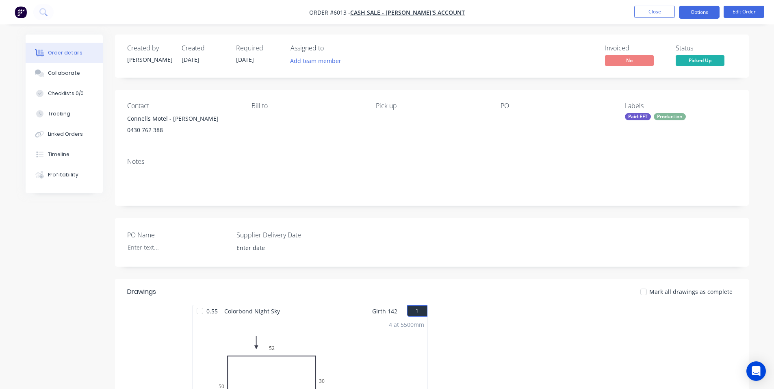
click at [708, 15] on button "Options" at bounding box center [699, 12] width 41 height 13
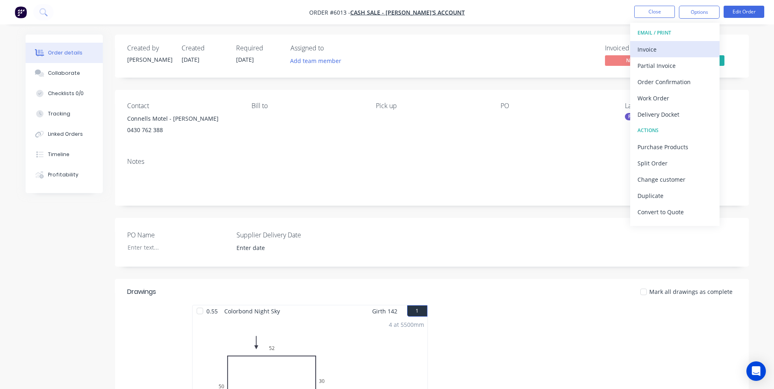
click at [643, 49] on div "Invoice" at bounding box center [675, 49] width 75 height 12
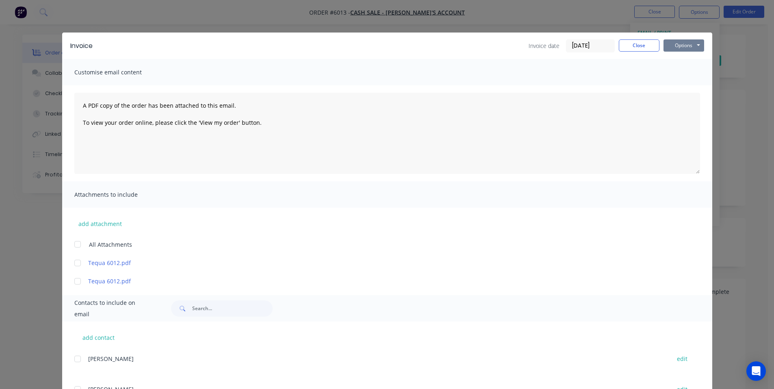
click at [692, 50] on button "Options" at bounding box center [684, 45] width 41 height 12
click at [689, 73] on button "Print" at bounding box center [690, 73] width 52 height 13
drag, startPoint x: 636, startPoint y: 38, endPoint x: 706, endPoint y: 135, distance: 119.6
click at [639, 40] on div "Invoice Invoice date 06/10/25 Close Options Preview Print Email" at bounding box center [387, 46] width 650 height 26
click at [634, 48] on button "Close" at bounding box center [639, 45] width 41 height 12
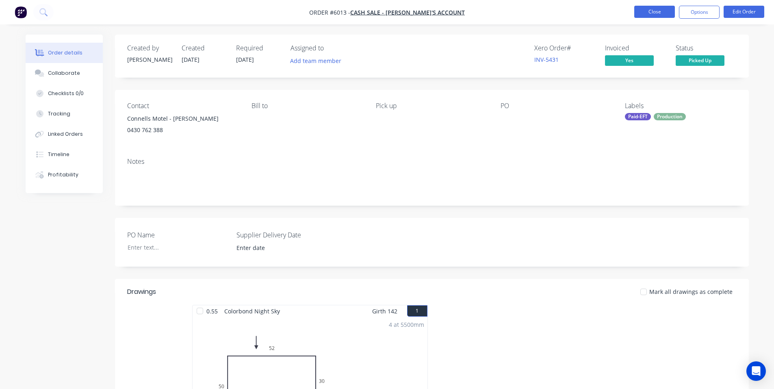
click at [656, 11] on button "Close" at bounding box center [655, 12] width 41 height 12
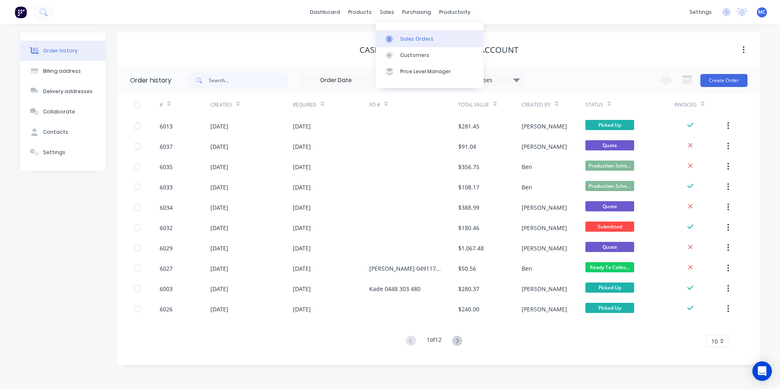
click at [411, 38] on div "Sales Orders" at bounding box center [416, 38] width 33 height 7
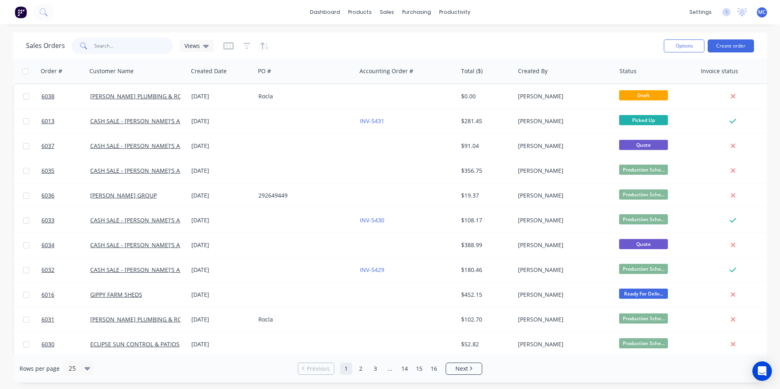
click at [125, 46] on input "text" at bounding box center [133, 46] width 79 height 16
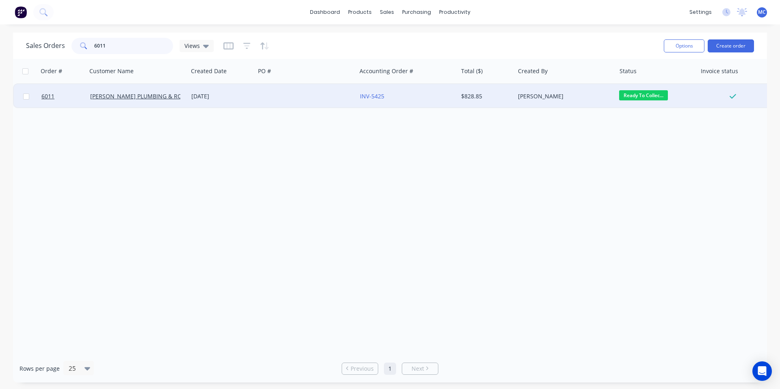
type input "6011"
click at [219, 96] on div "[DATE]" at bounding box center [221, 96] width 61 height 8
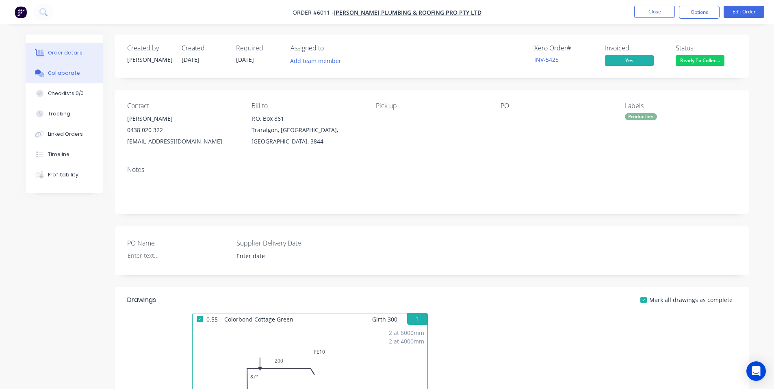
click at [67, 74] on div "Collaborate" at bounding box center [64, 73] width 32 height 7
